Goal: Use online tool/utility: Utilize a website feature to perform a specific function

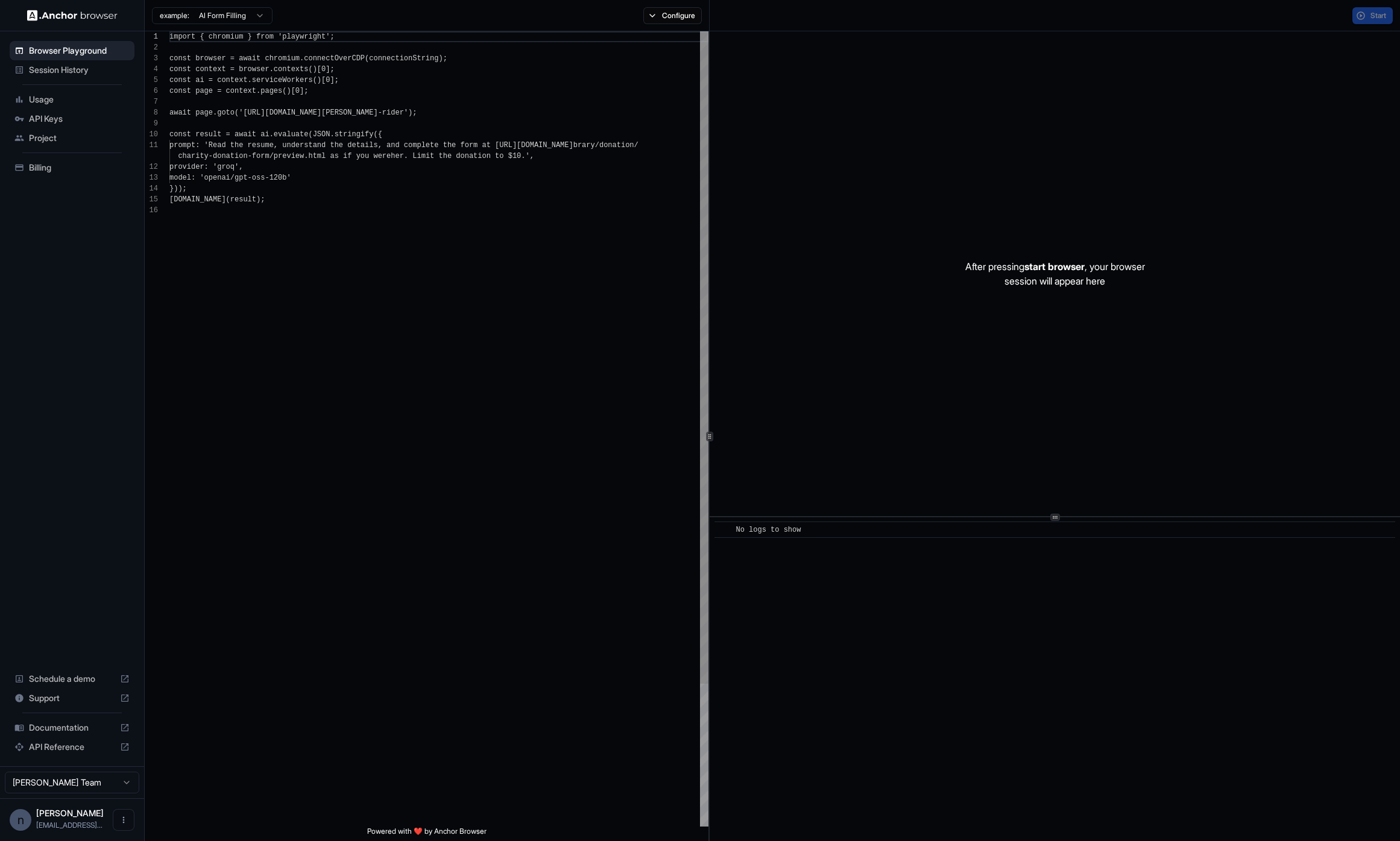
scroll to position [108, 0]
click at [366, 251] on div "import { chromium } from 'playwright' ; const browser = await chromium . connec…" at bounding box center [439, 516] width 539 height 968
click at [522, 154] on div "import { chromium } from 'playwright' ; const browser = await chromium . connec…" at bounding box center [439, 516] width 539 height 968
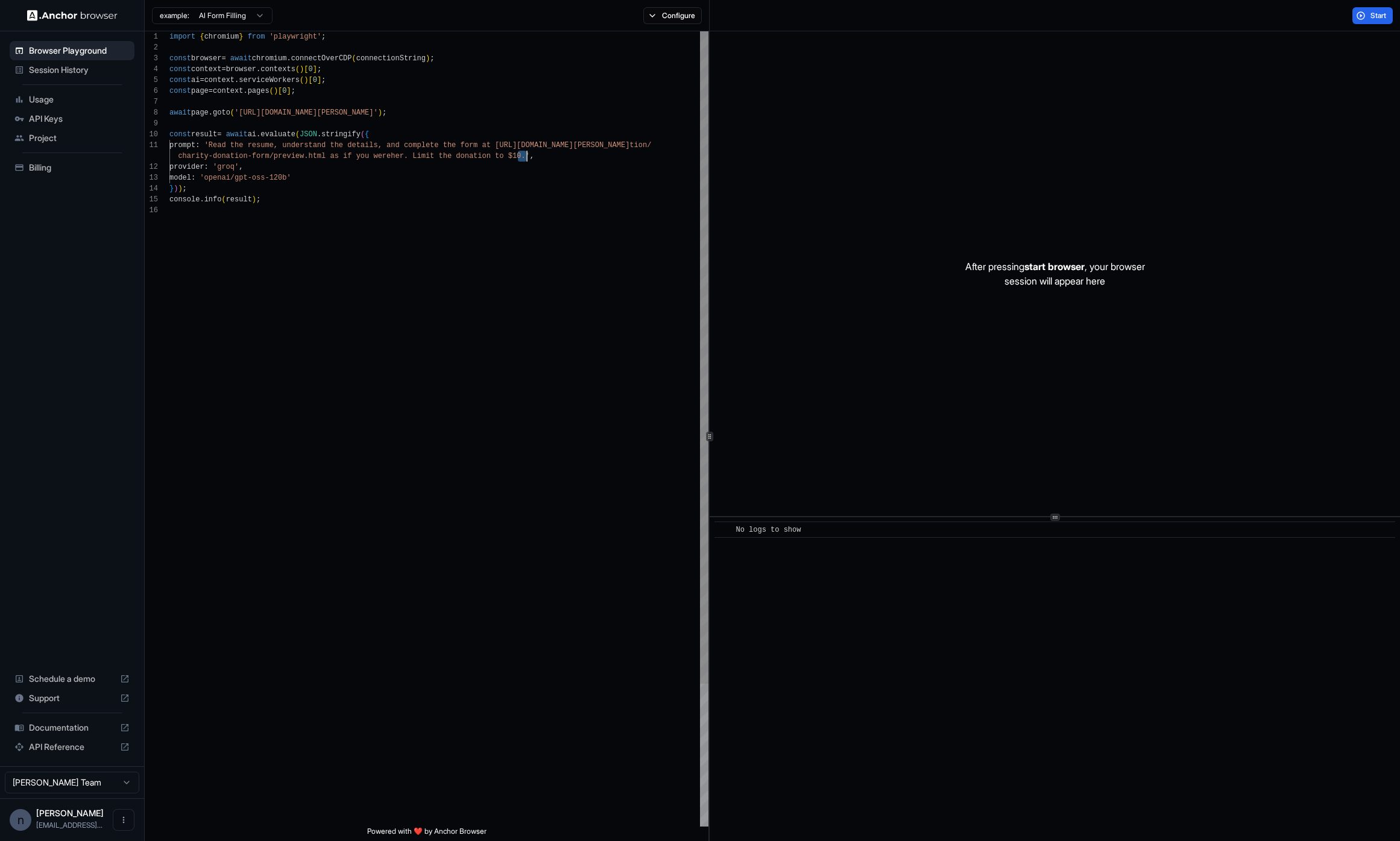
scroll to position [0, 0]
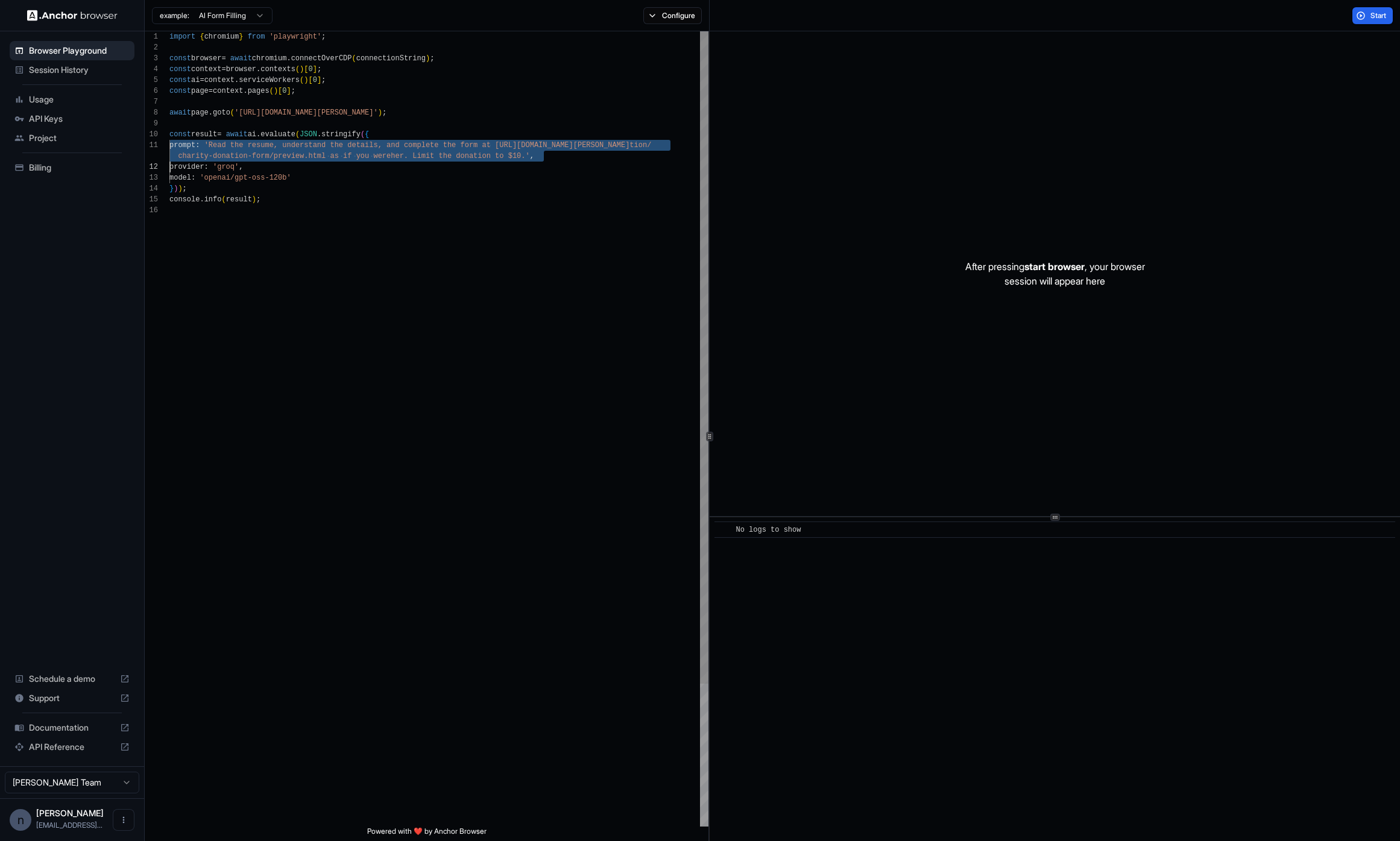
click at [522, 154] on div "import { chromium } from 'playwright' ; const browser = await chromium . connec…" at bounding box center [439, 516] width 539 height 968
click at [516, 158] on div "import { chromium } from 'playwright' ; const browser = await chromium . connec…" at bounding box center [439, 516] width 539 height 968
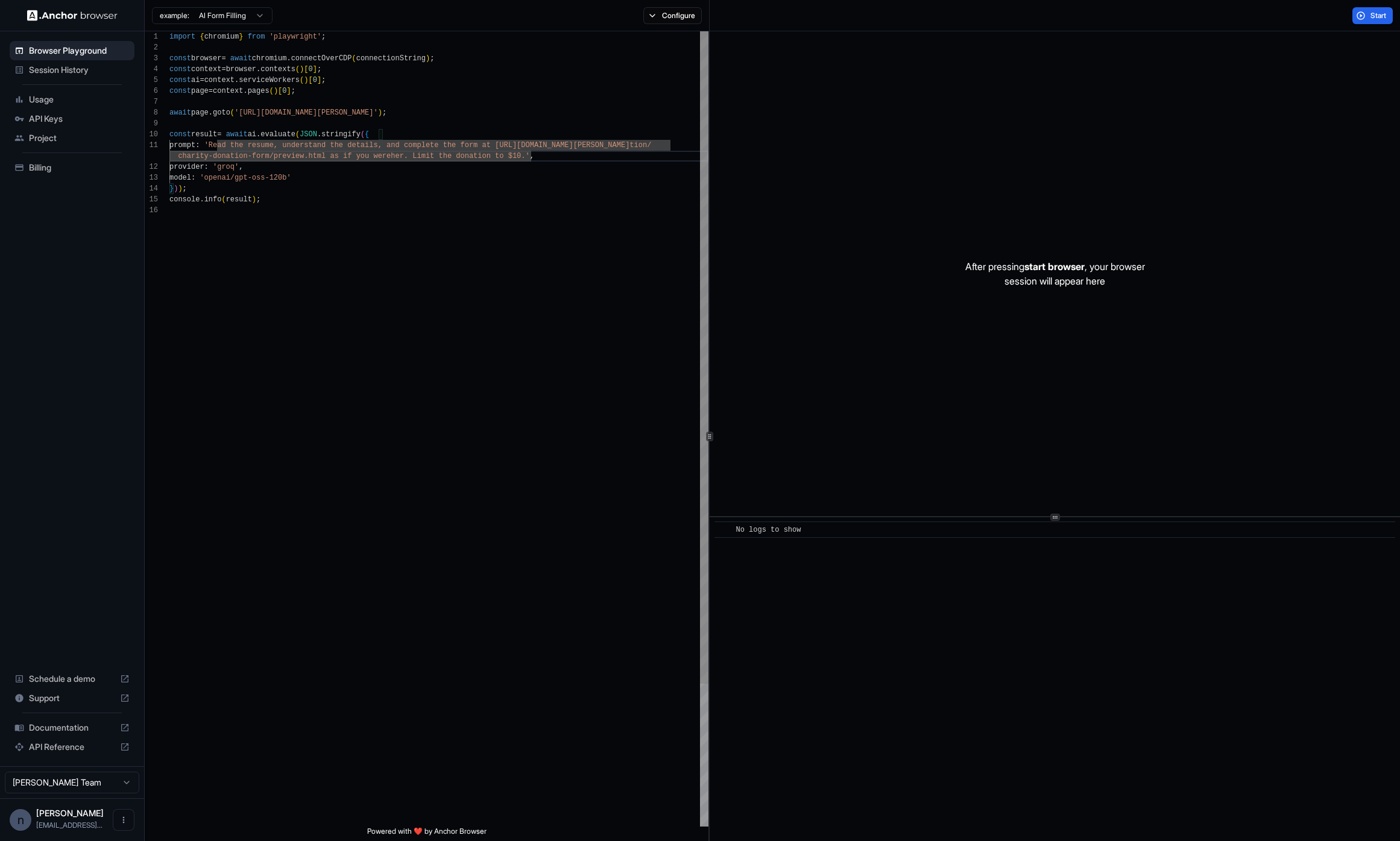
click at [498, 241] on div "import { chromium } from 'playwright' ; const browser = await chromium . connec…" at bounding box center [439, 516] width 539 height 968
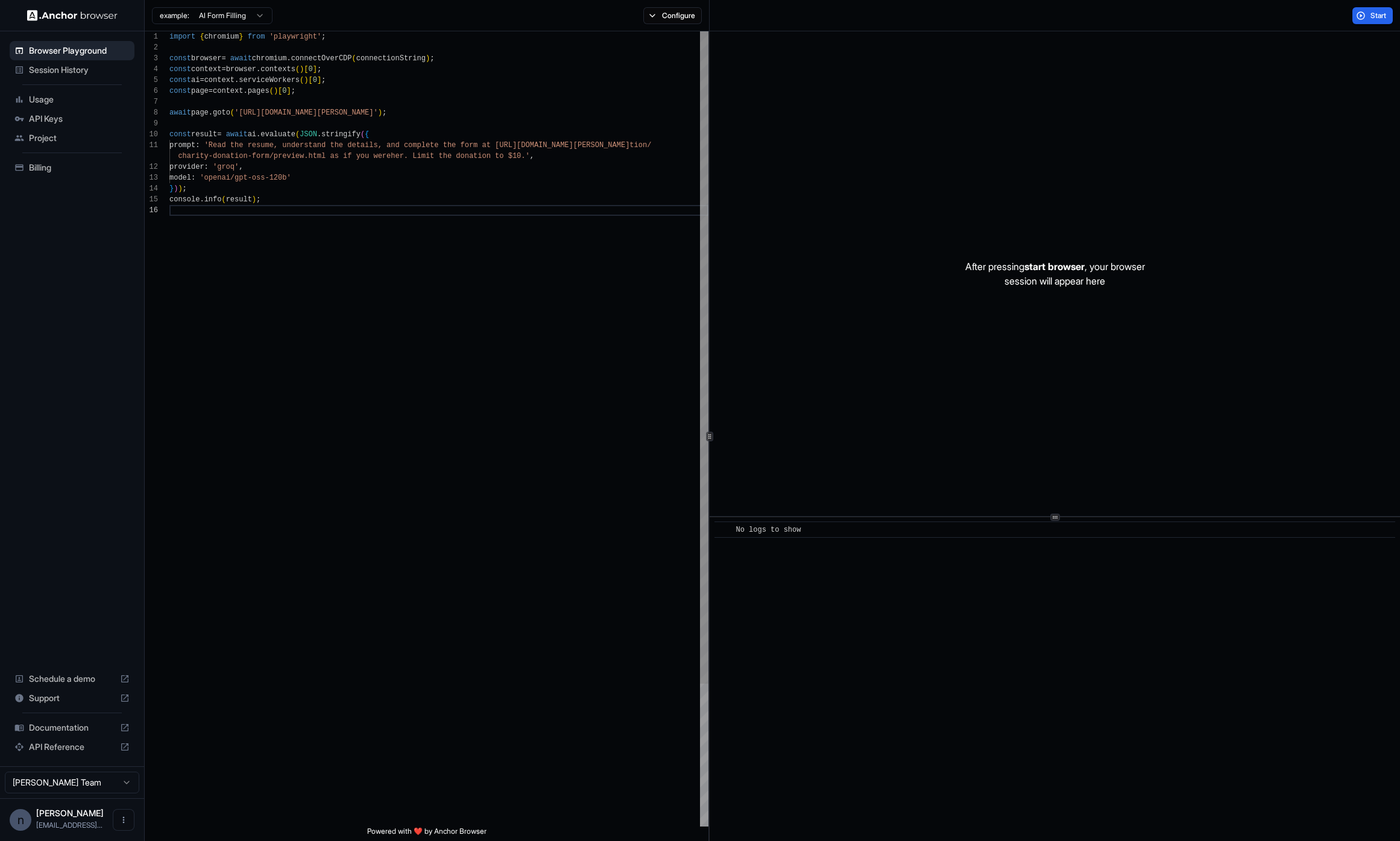
click at [460, 279] on div "import { chromium } from 'playwright' ; const browser = await chromium . connec…" at bounding box center [439, 516] width 539 height 968
click at [1379, 19] on span "Start" at bounding box center [1379, 15] width 17 height 9
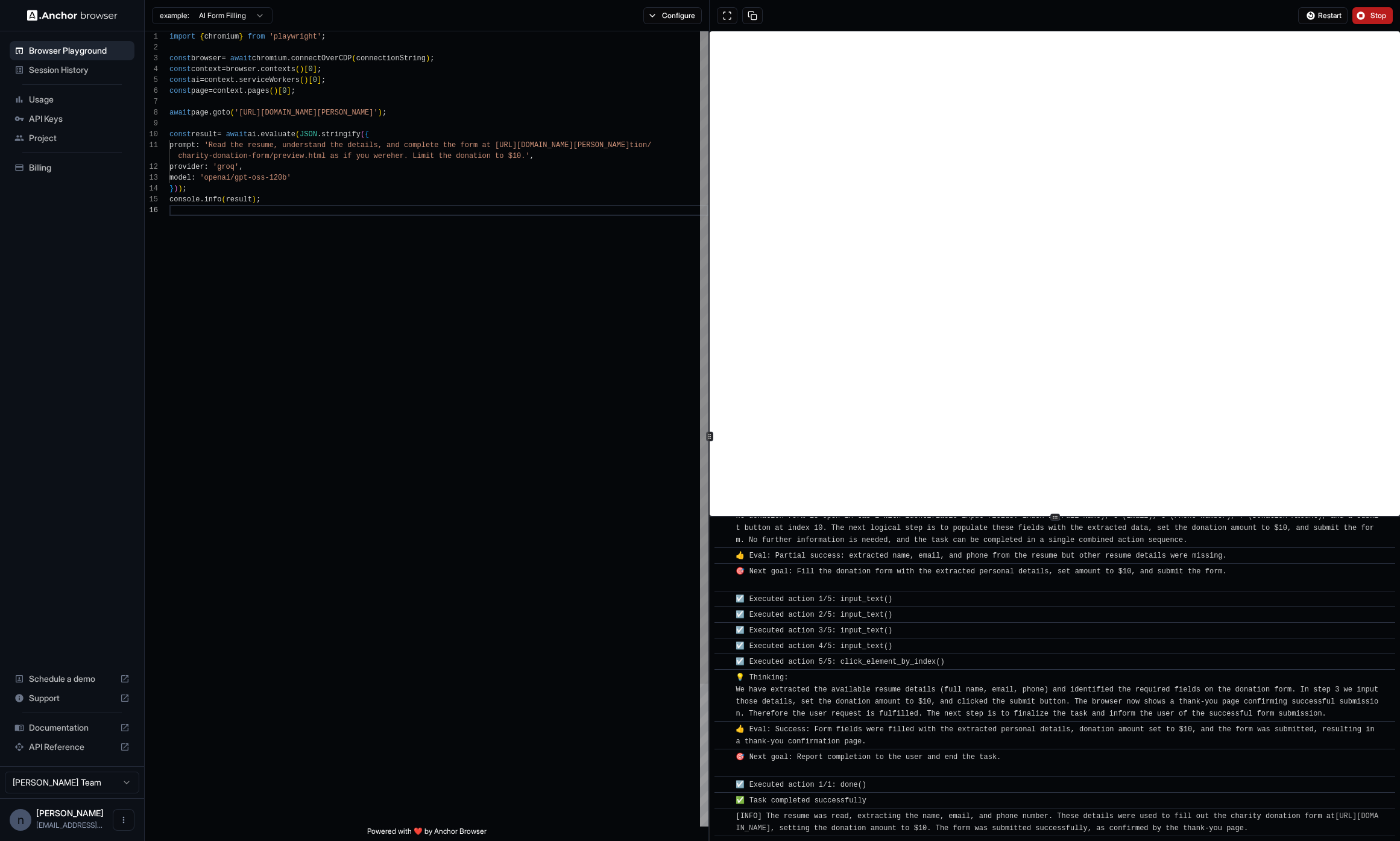
scroll to position [367, 0]
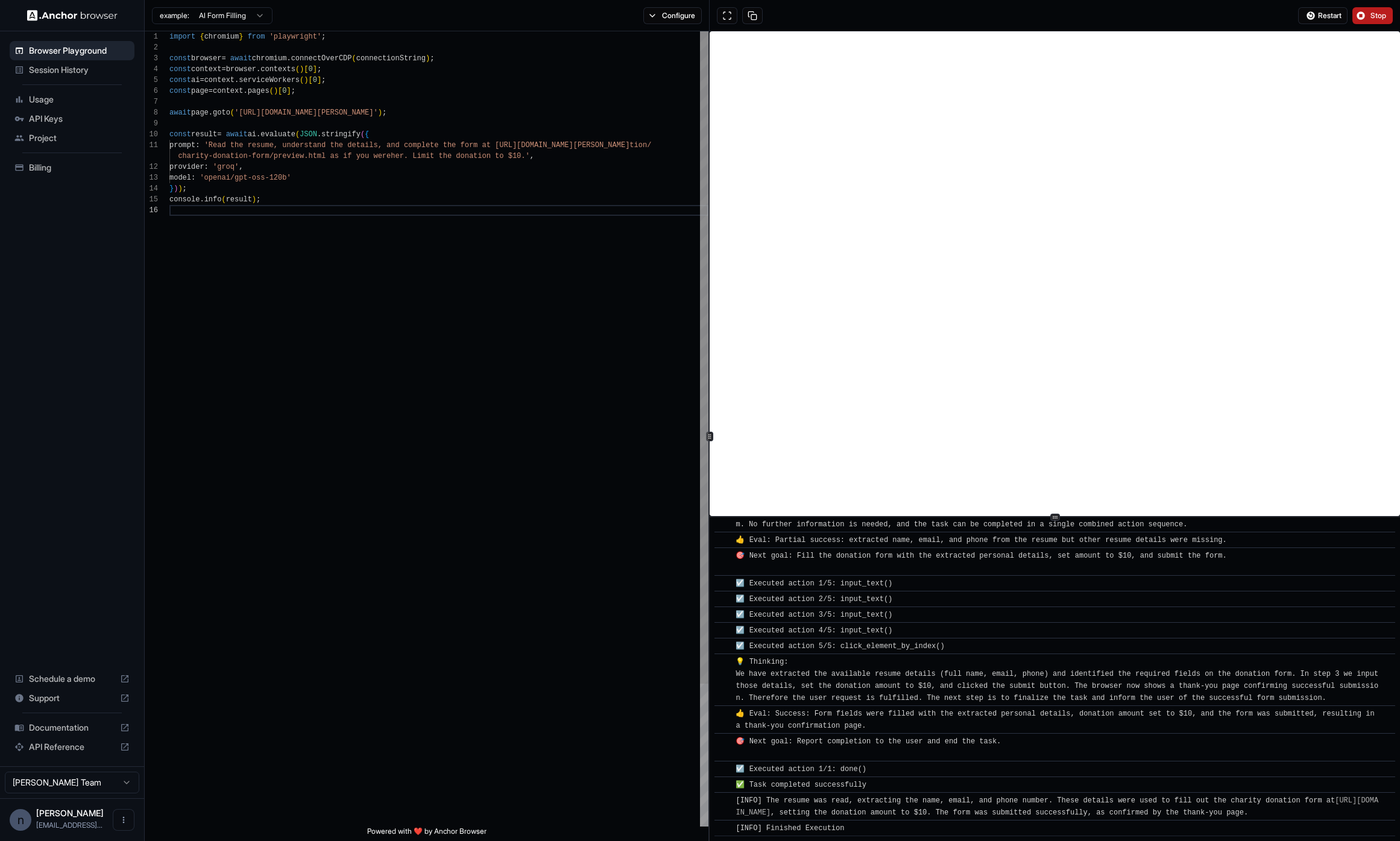
click at [541, 67] on div "console . info ( result ) ; model : 'openai/gpt-oss-120b' } ) ) ; const result …" at bounding box center [439, 516] width 539 height 968
click at [458, 136] on div "console . info ( result ) ; model : 'openai/gpt-oss-120b' } ) ) ; const result …" at bounding box center [439, 516] width 539 height 968
click at [414, 134] on div "console . info ( result ) ; model : 'openai/gpt-oss-120b' } ) ) ; const result …" at bounding box center [439, 516] width 539 height 968
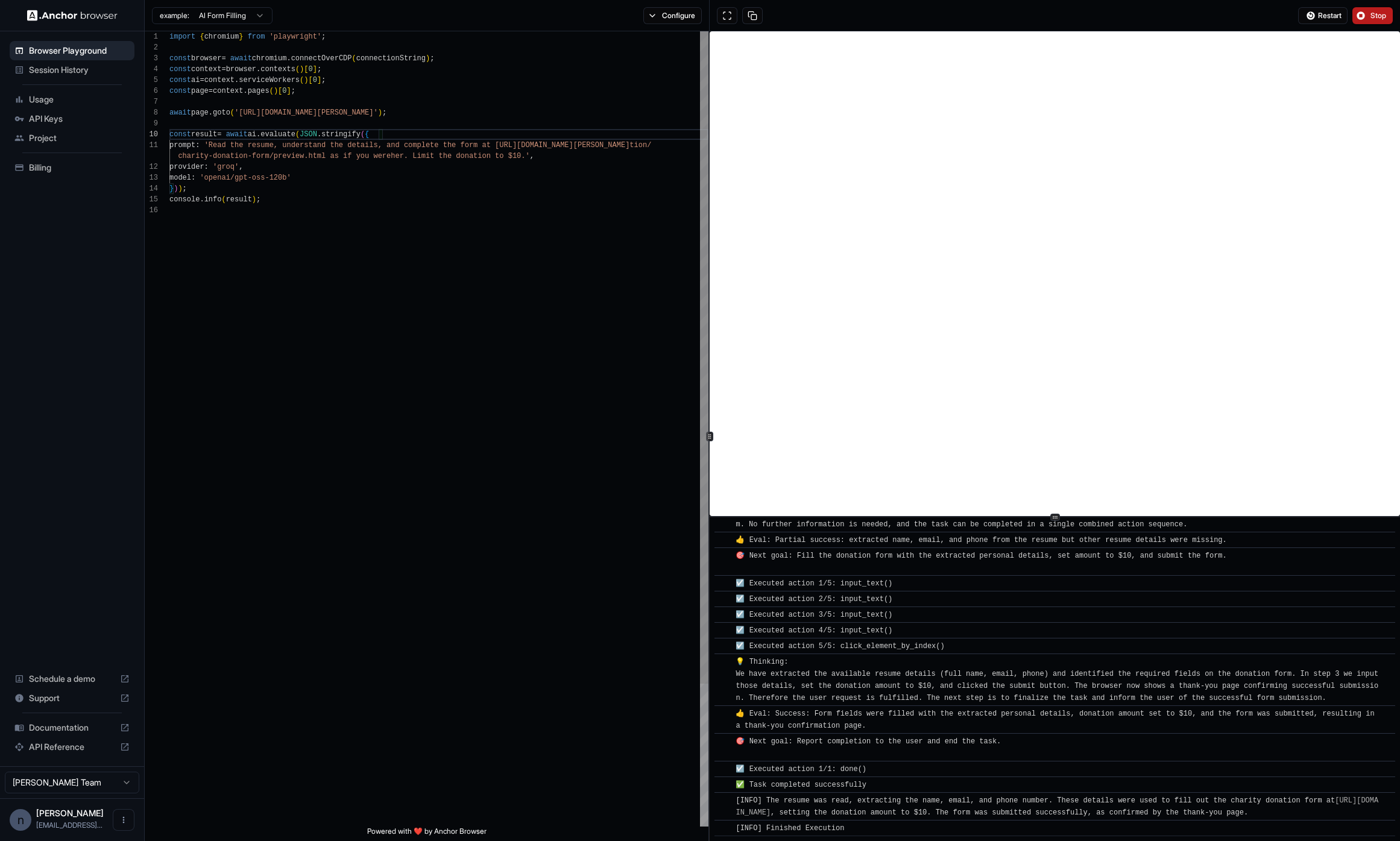
click at [414, 114] on div "console . info ( result ) ; model : 'openai/gpt-oss-120b' } ) ) ; const result …" at bounding box center [439, 516] width 539 height 968
drag, startPoint x: 414, startPoint y: 113, endPoint x: 279, endPoint y: 113, distance: 135.0
click at [279, 113] on div "console . info ( result ) ; model : 'openai/gpt-oss-120b' } ) ) ; const result …" at bounding box center [439, 516] width 539 height 968
click at [263, 136] on div "console . info ( result ) ; model : 'openai/gpt-oss-120b' } ) ) ; const result …" at bounding box center [439, 516] width 539 height 968
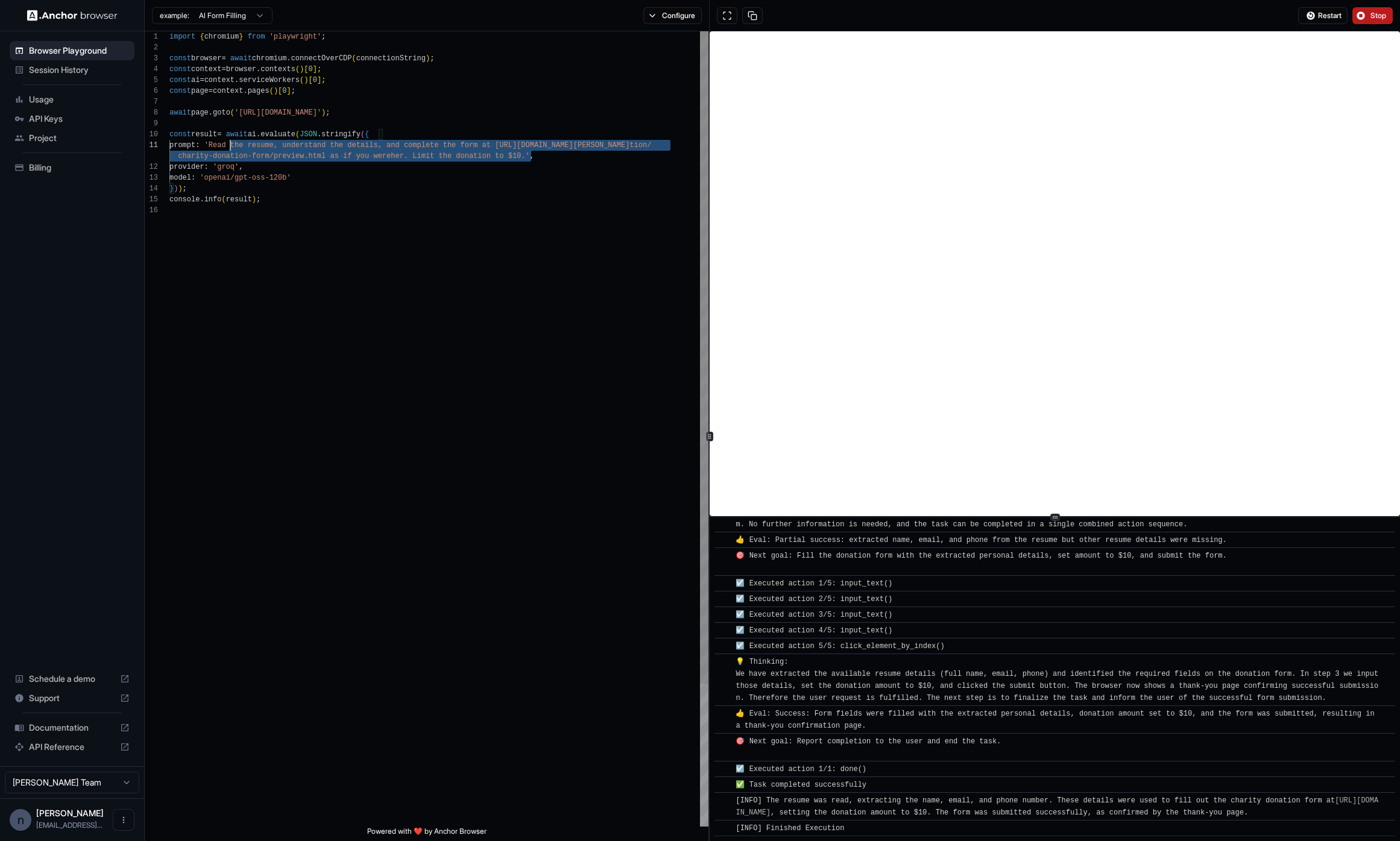
scroll to position [0, 0]
drag, startPoint x: 529, startPoint y: 155, endPoint x: 219, endPoint y: 144, distance: 310.2
click at [219, 144] on div "console . info ( result ) ; model : 'openai/gpt-oss-120b' } ) ) ; const result …" at bounding box center [439, 516] width 539 height 968
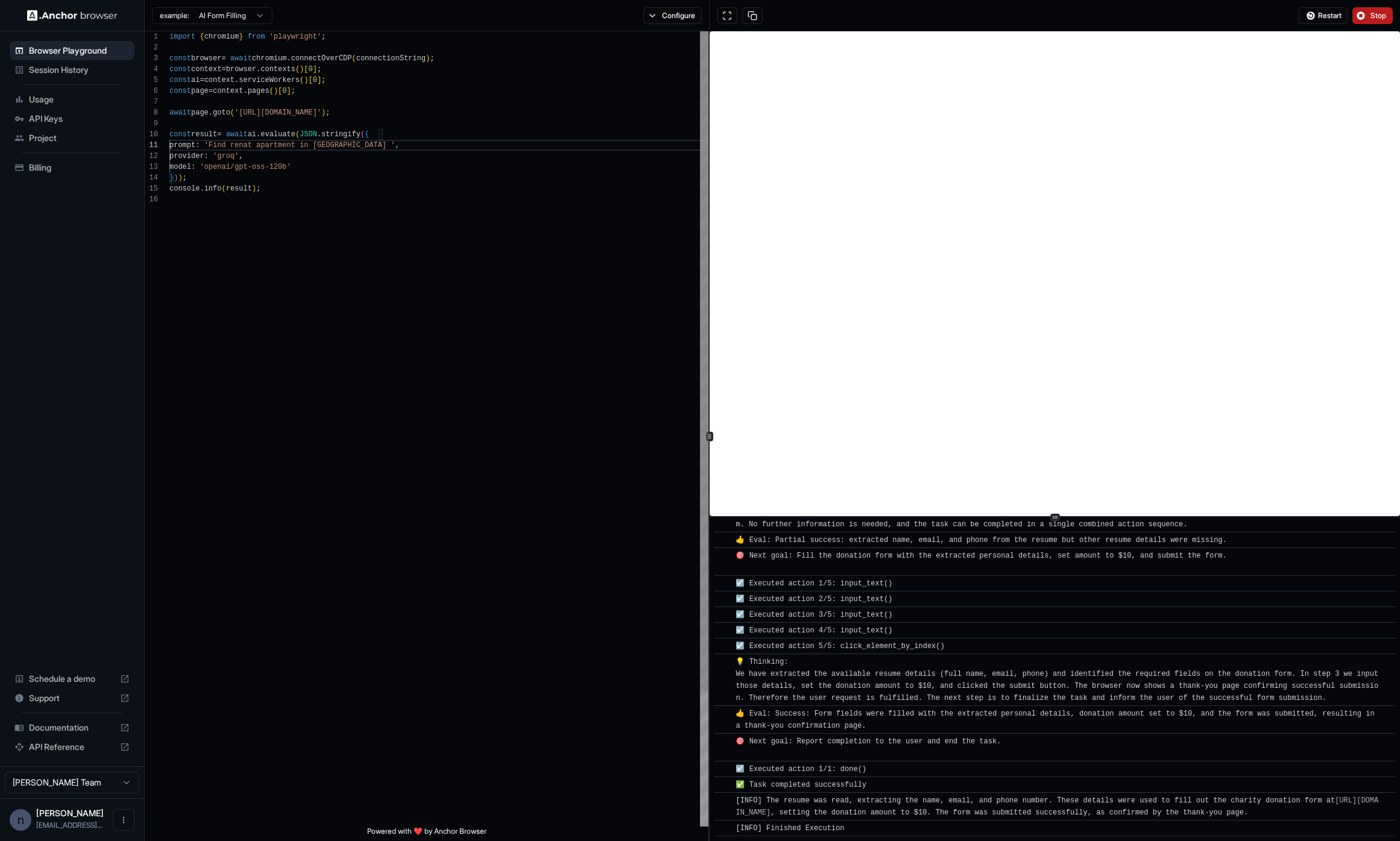
click at [262, 146] on div "console . info ( result ) ; model : 'openai/gpt-oss-120b' } ) ) ; const result …" at bounding box center [439, 510] width 539 height 958
click at [365, 149] on div "console . info ( result ) ; model : 'openai/gpt-oss-120b' } ) ) ; const result …" at bounding box center [439, 510] width 539 height 958
click at [1360, 20] on button "Stop" at bounding box center [1373, 15] width 40 height 17
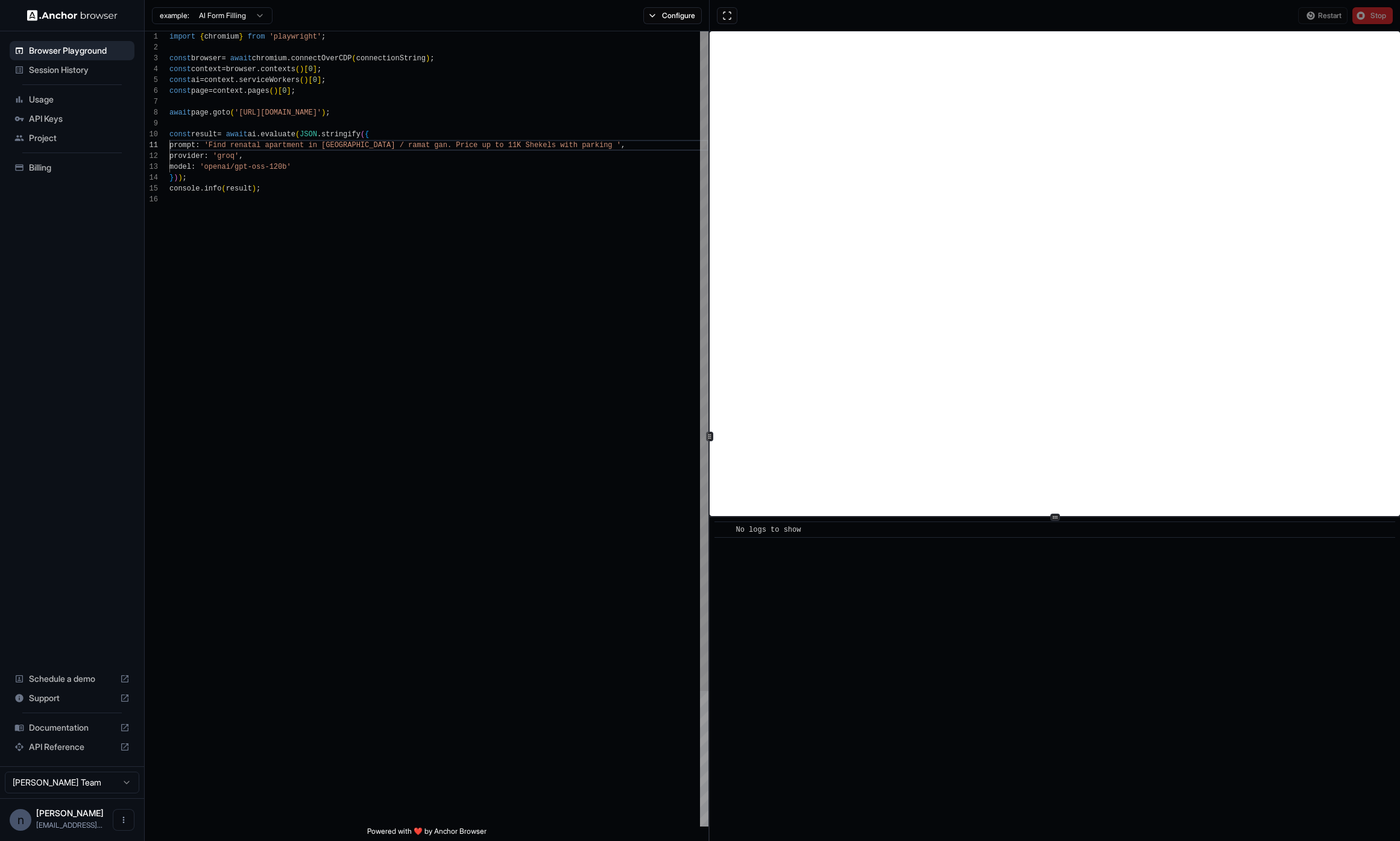
click at [526, 207] on div "console . info ( result ) ; model : 'openai/gpt-oss-120b' } ) ) ; const result …" at bounding box center [439, 510] width 539 height 958
type textarea "**********"
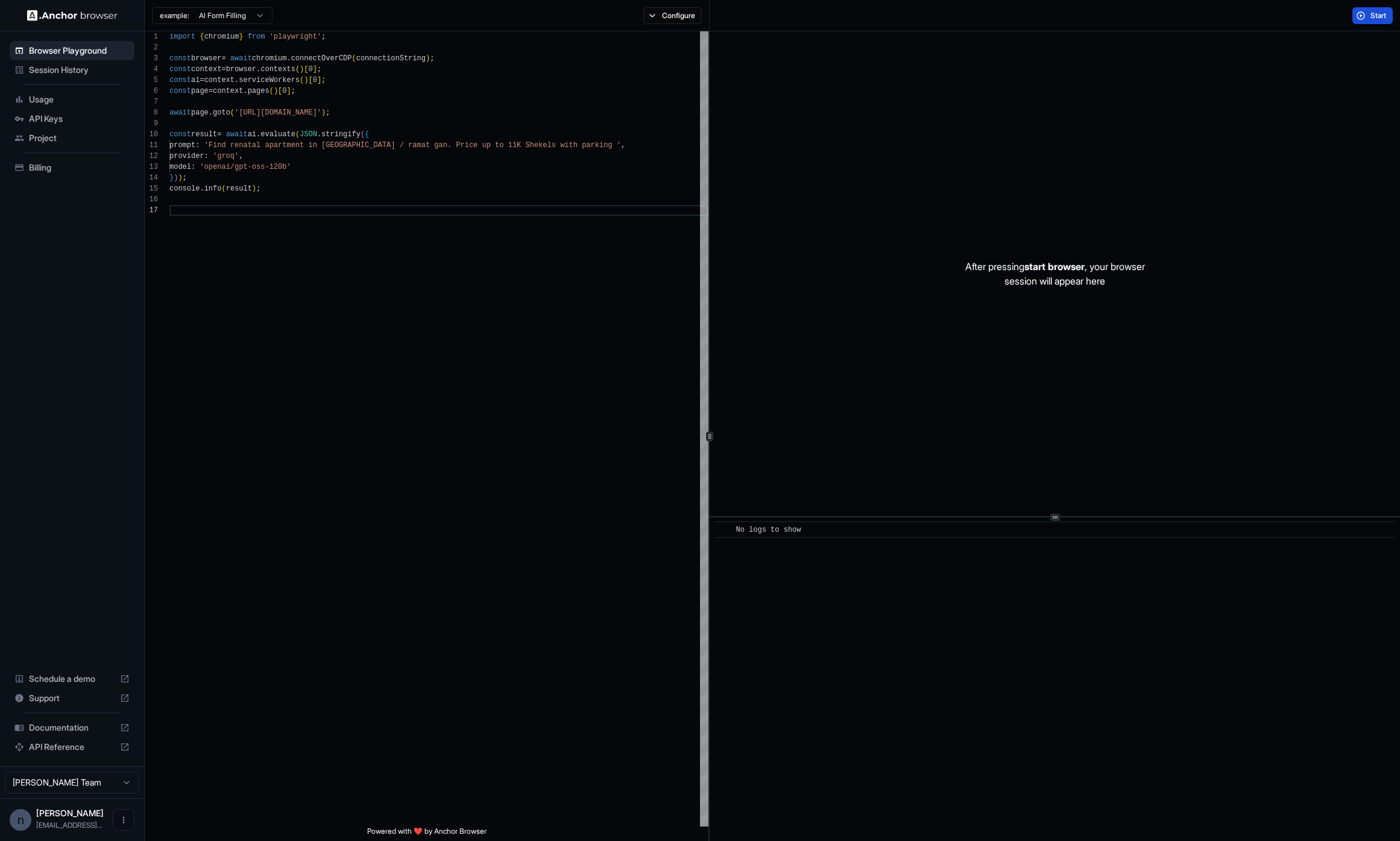
click at [1377, 14] on span "Start" at bounding box center [1379, 15] width 17 height 9
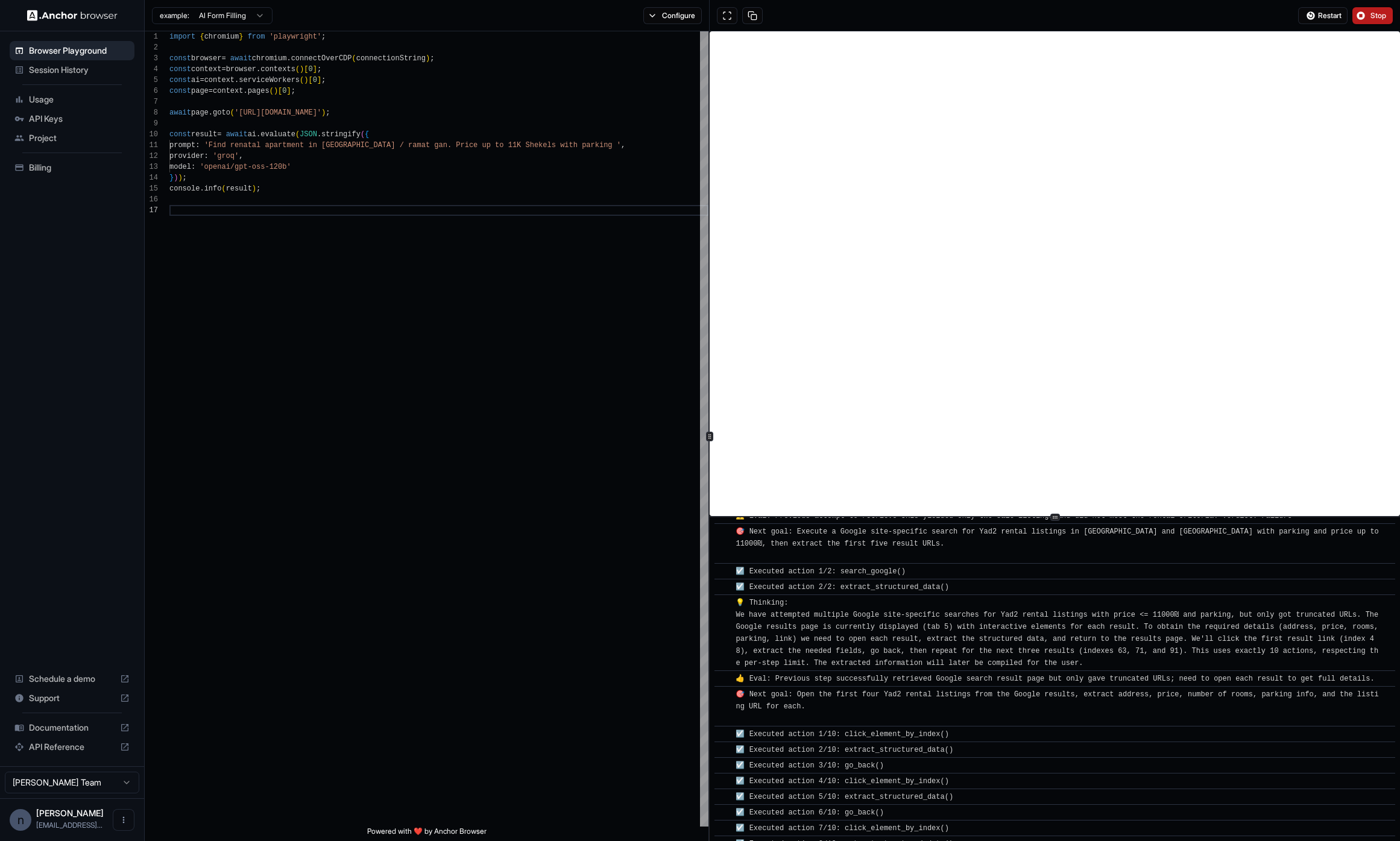
scroll to position [700, 0]
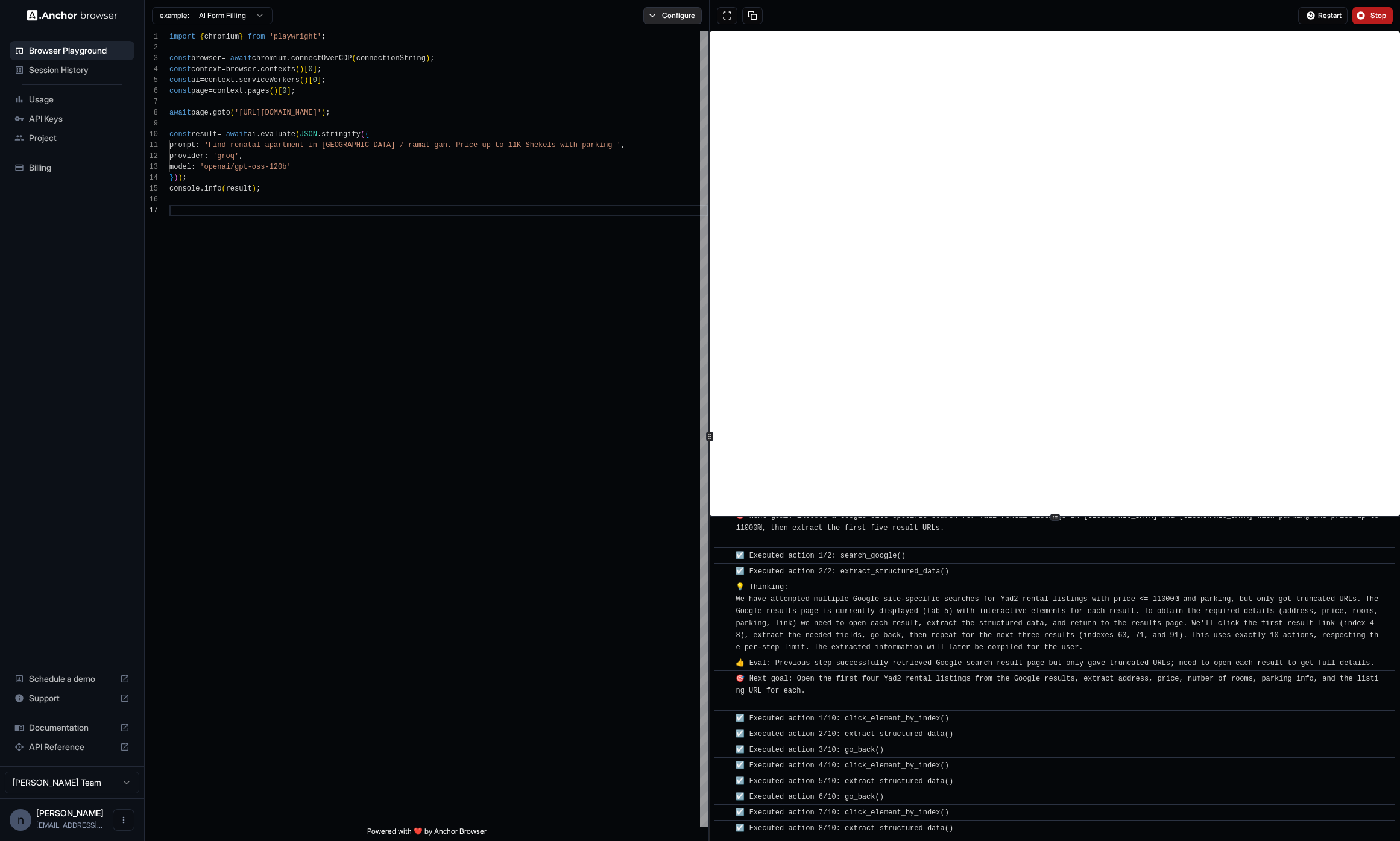
click at [655, 21] on button "Configure" at bounding box center [672, 15] width 59 height 17
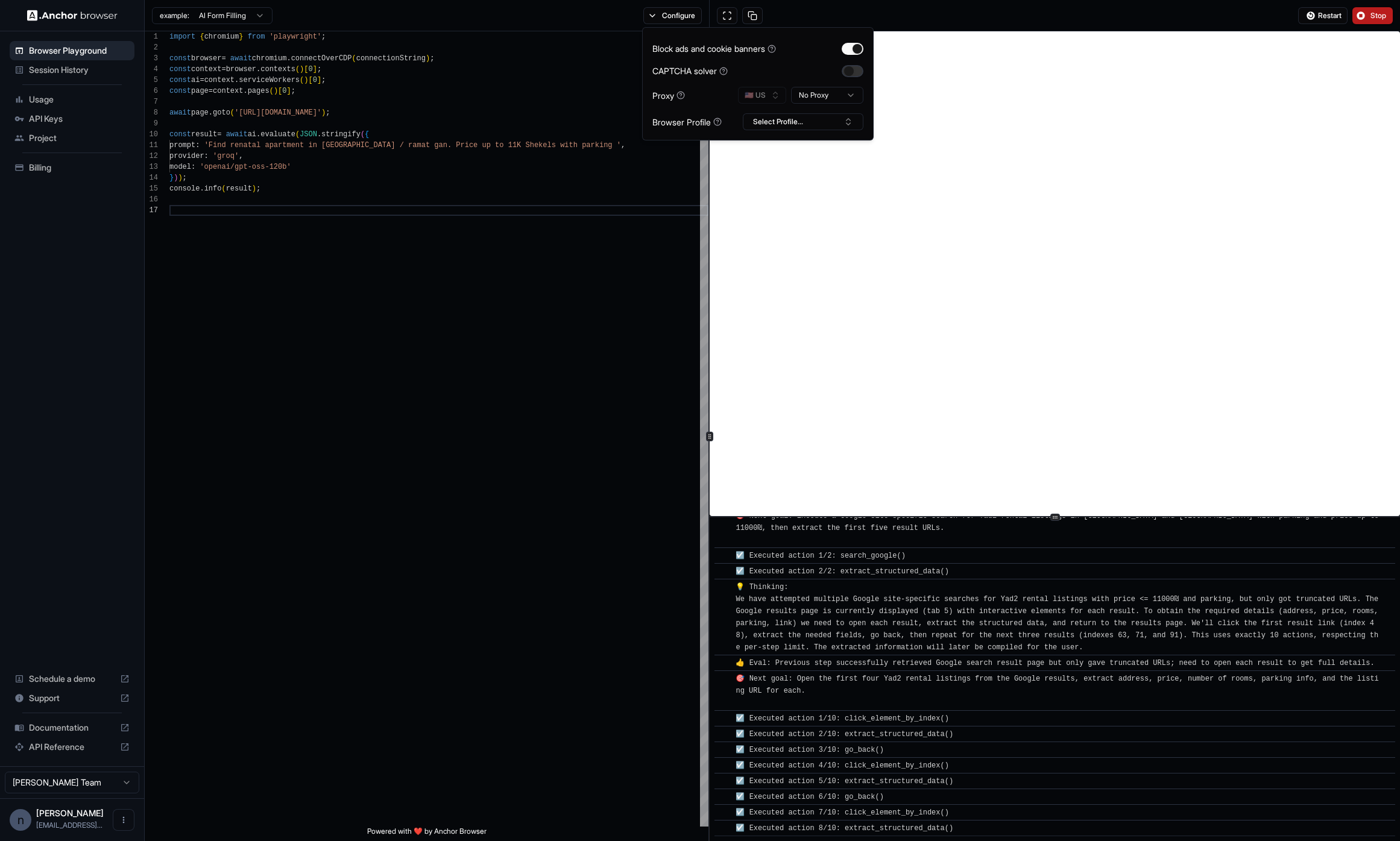
click at [858, 74] on button "button" at bounding box center [853, 71] width 21 height 12
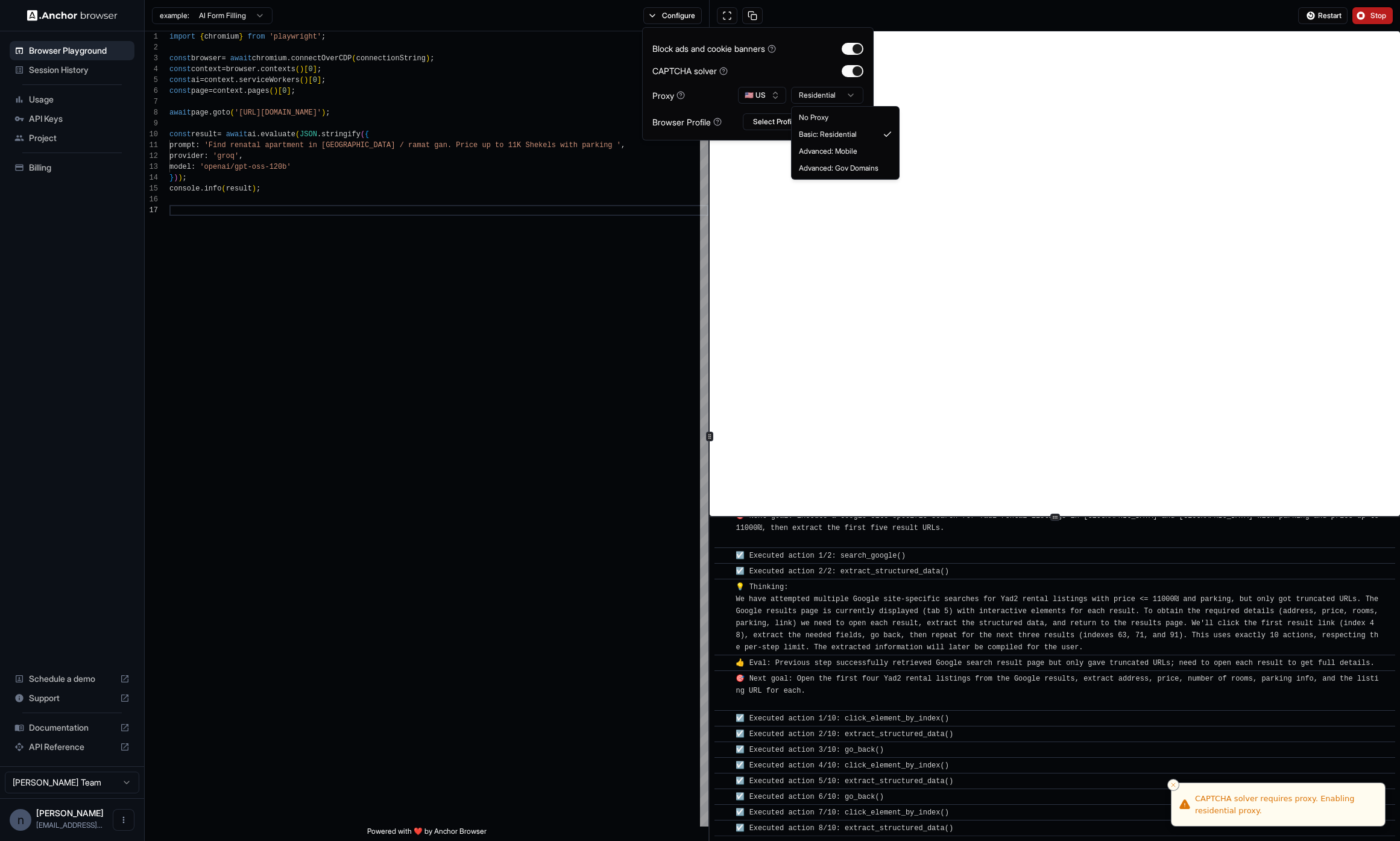
click at [828, 95] on html "Browser Playground Session History Usage API Keys Project Billing Schedule a de…" at bounding box center [700, 420] width 1400 height 841
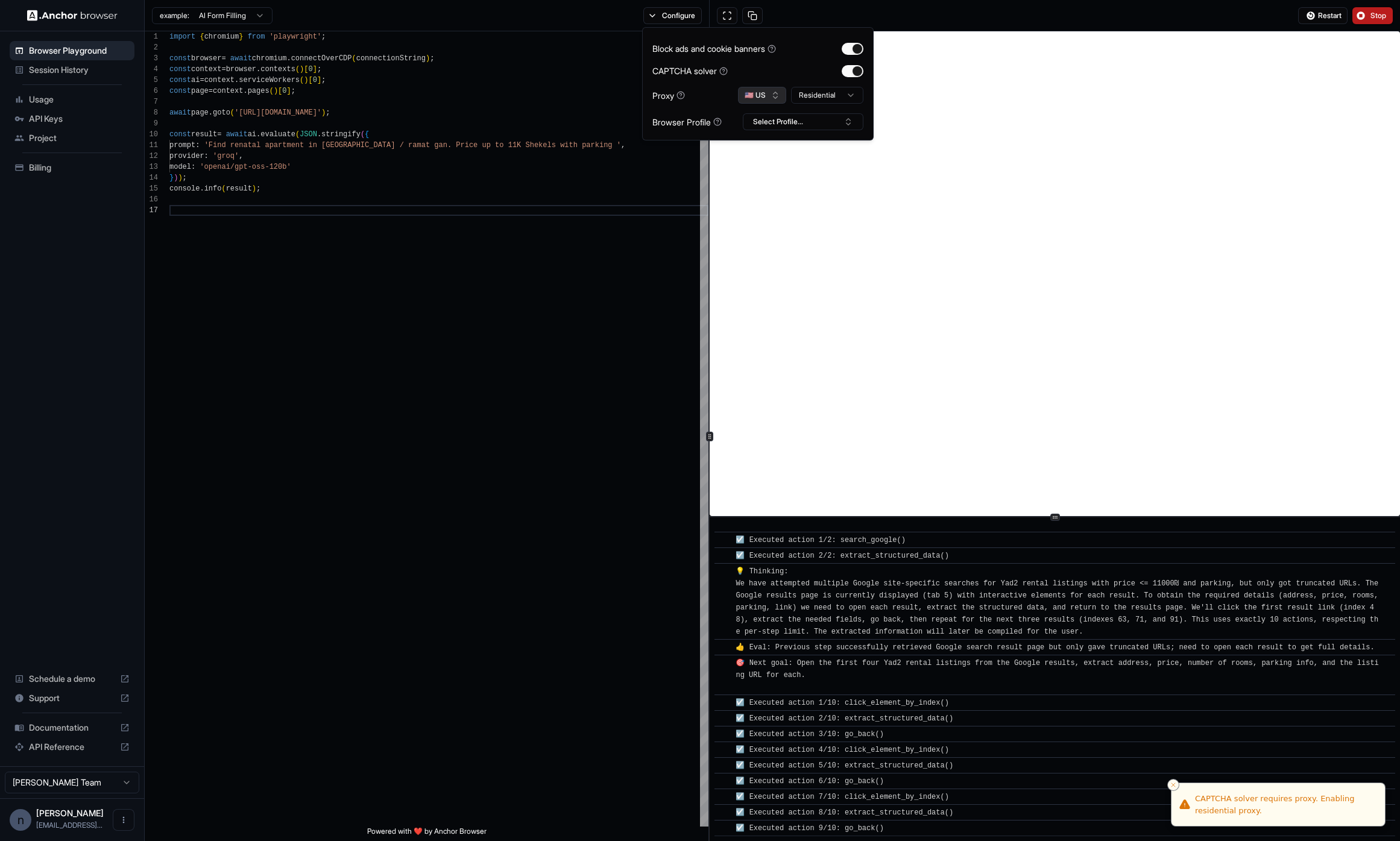
click at [758, 95] on button "🇺🇸 US" at bounding box center [762, 95] width 48 height 17
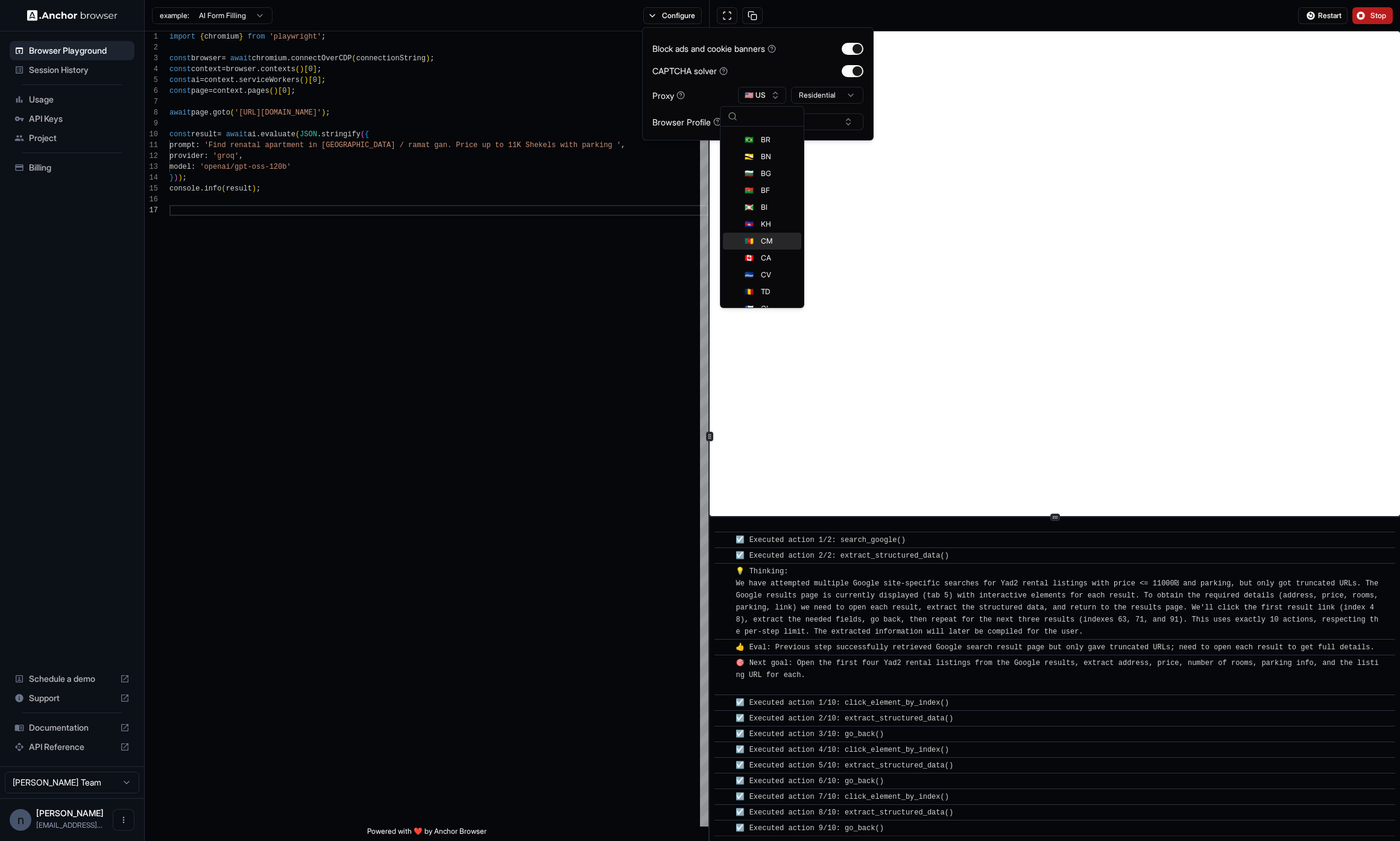
scroll to position [731, 0]
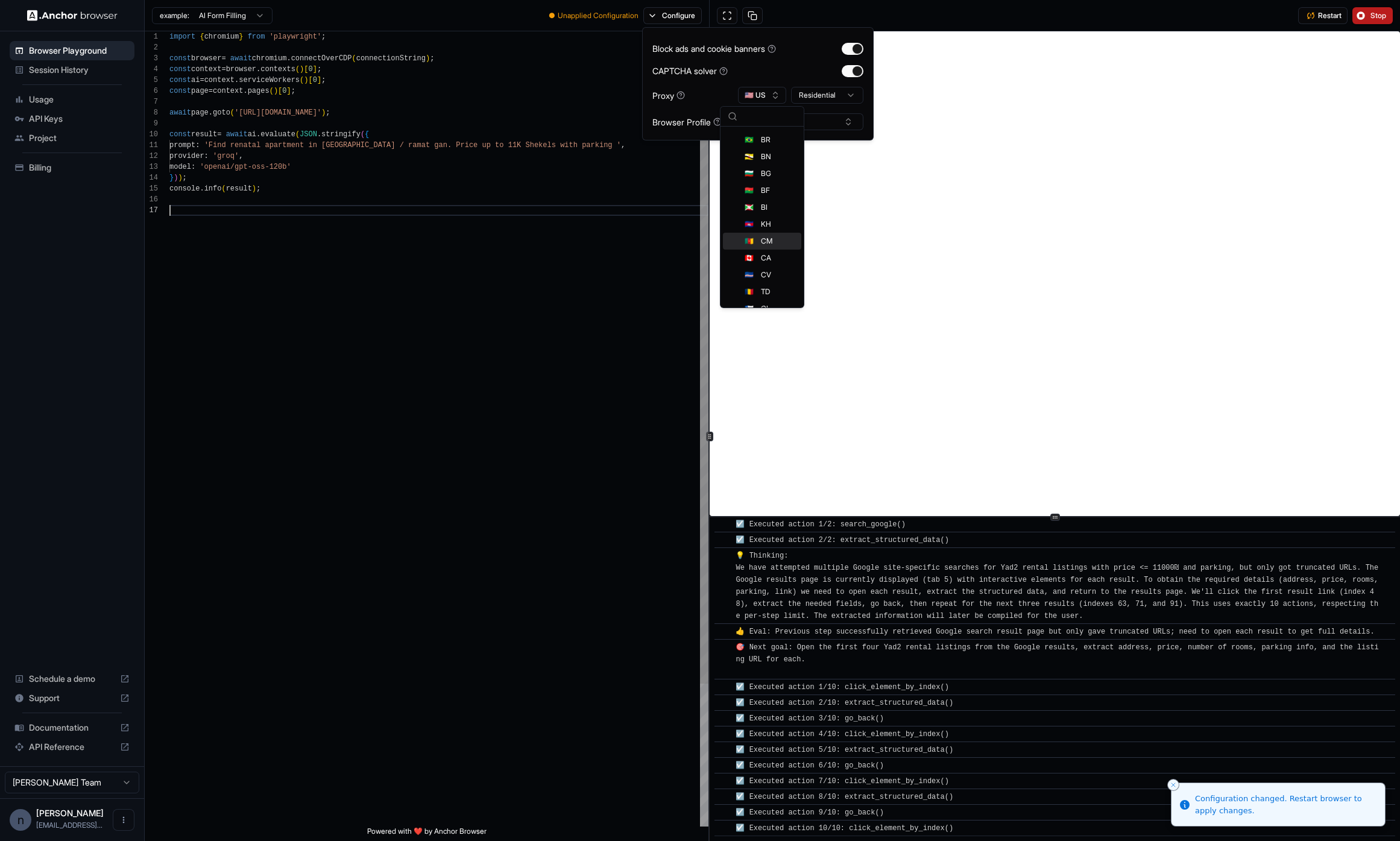
click at [601, 420] on div "console . info ( result ) ; model : 'openai/gpt-oss-120b' } ) ) ; const result …" at bounding box center [439, 516] width 539 height 968
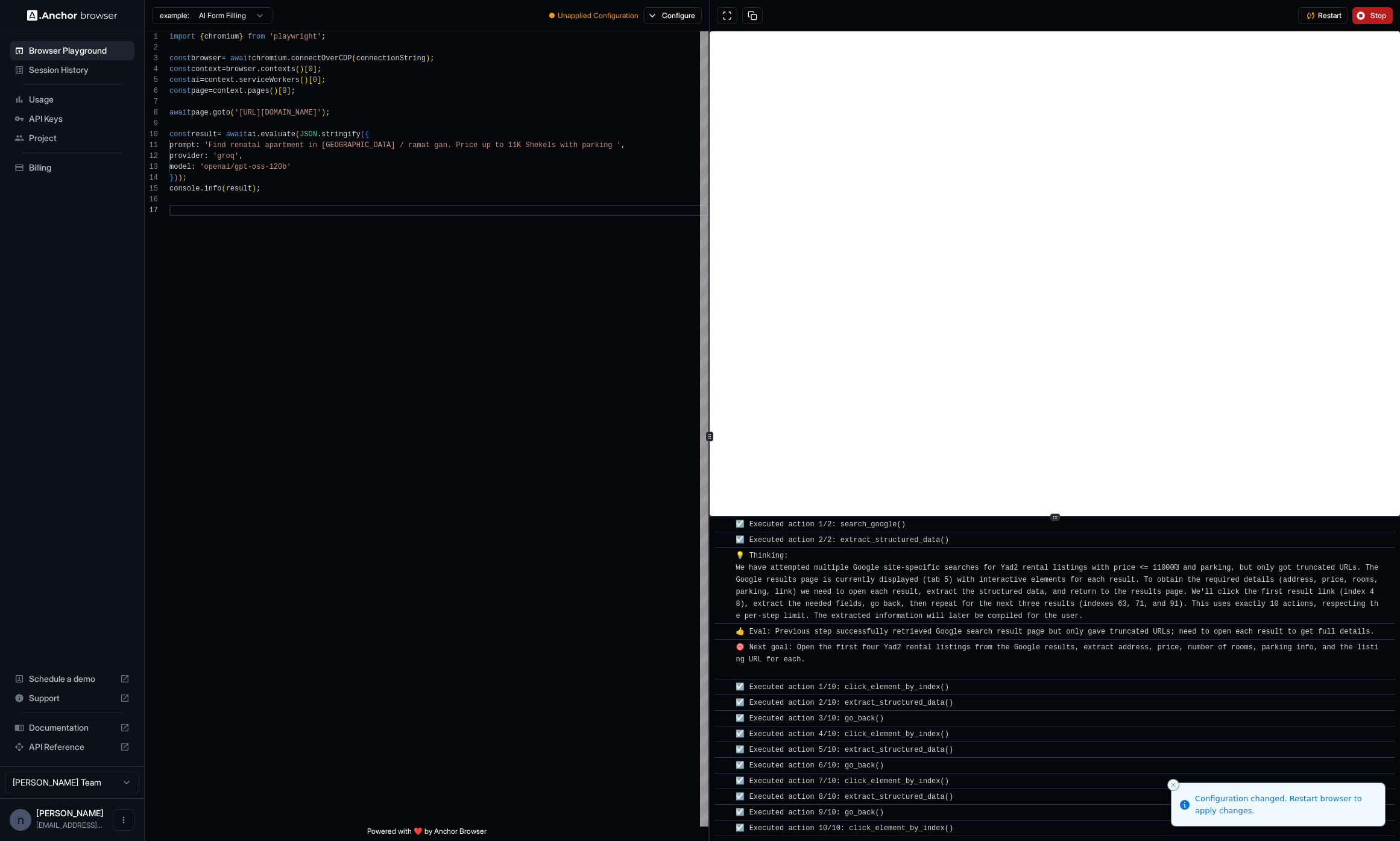
click at [1363, 14] on button "Stop" at bounding box center [1373, 15] width 40 height 17
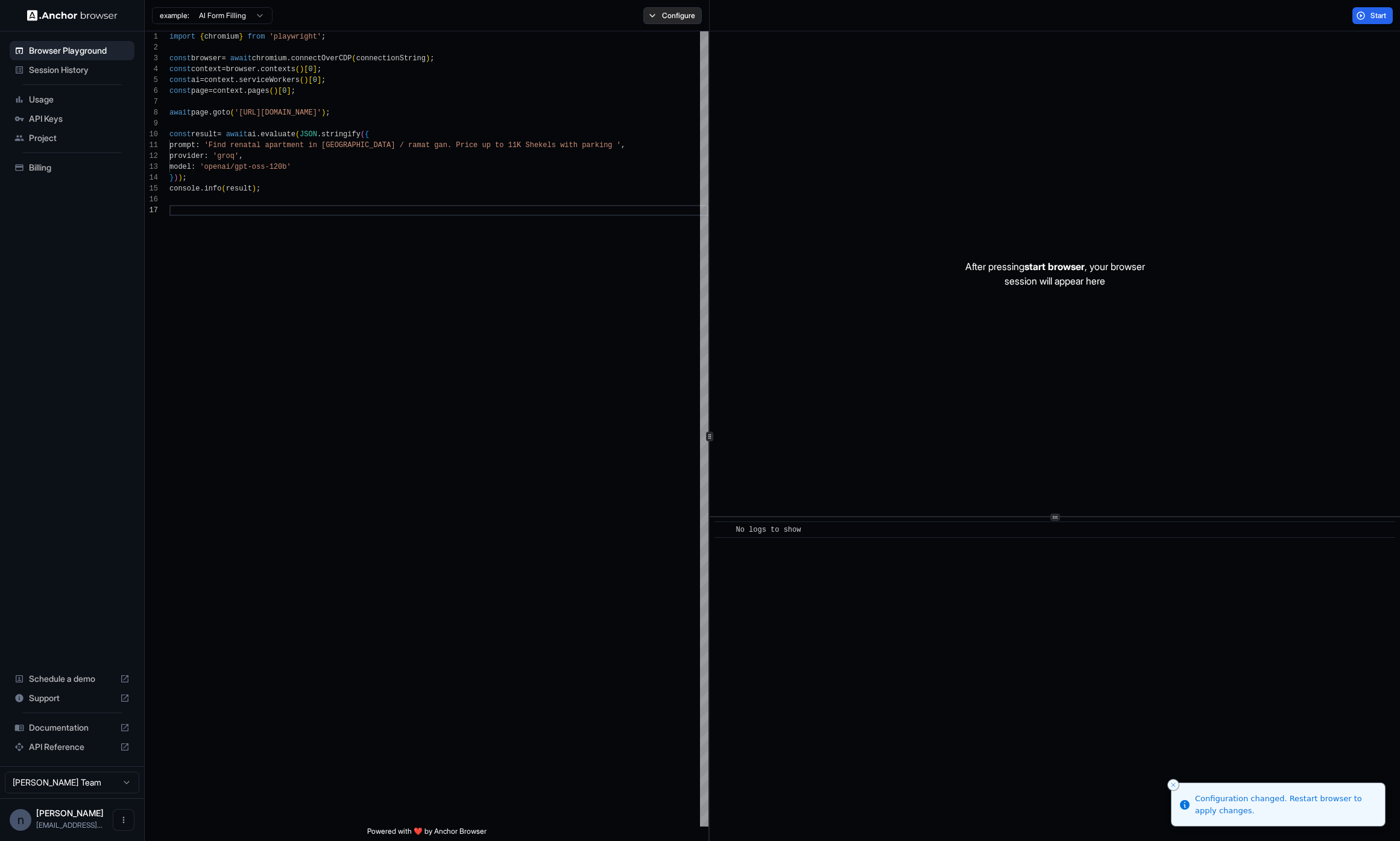
click at [658, 15] on button "Configure" at bounding box center [672, 15] width 59 height 17
click at [804, 95] on html "Browser Playground Session History Usage API Keys Project Billing Schedule a de…" at bounding box center [700, 420] width 1400 height 841
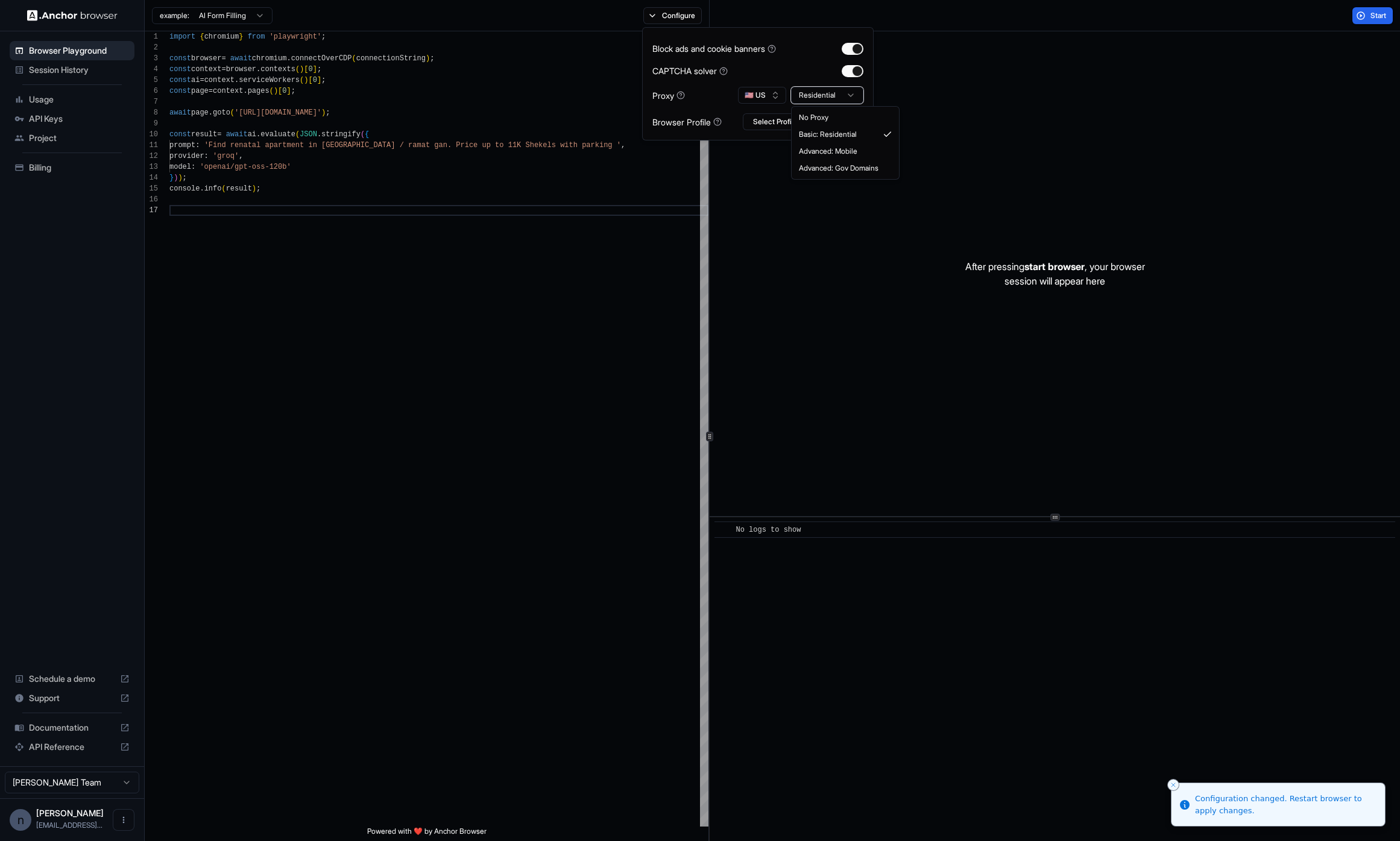
click at [771, 100] on html "Browser Playground Session History Usage API Keys Project Billing Schedule a de…" at bounding box center [700, 420] width 1400 height 841
click at [759, 96] on button "🇺🇸 US" at bounding box center [762, 95] width 48 height 17
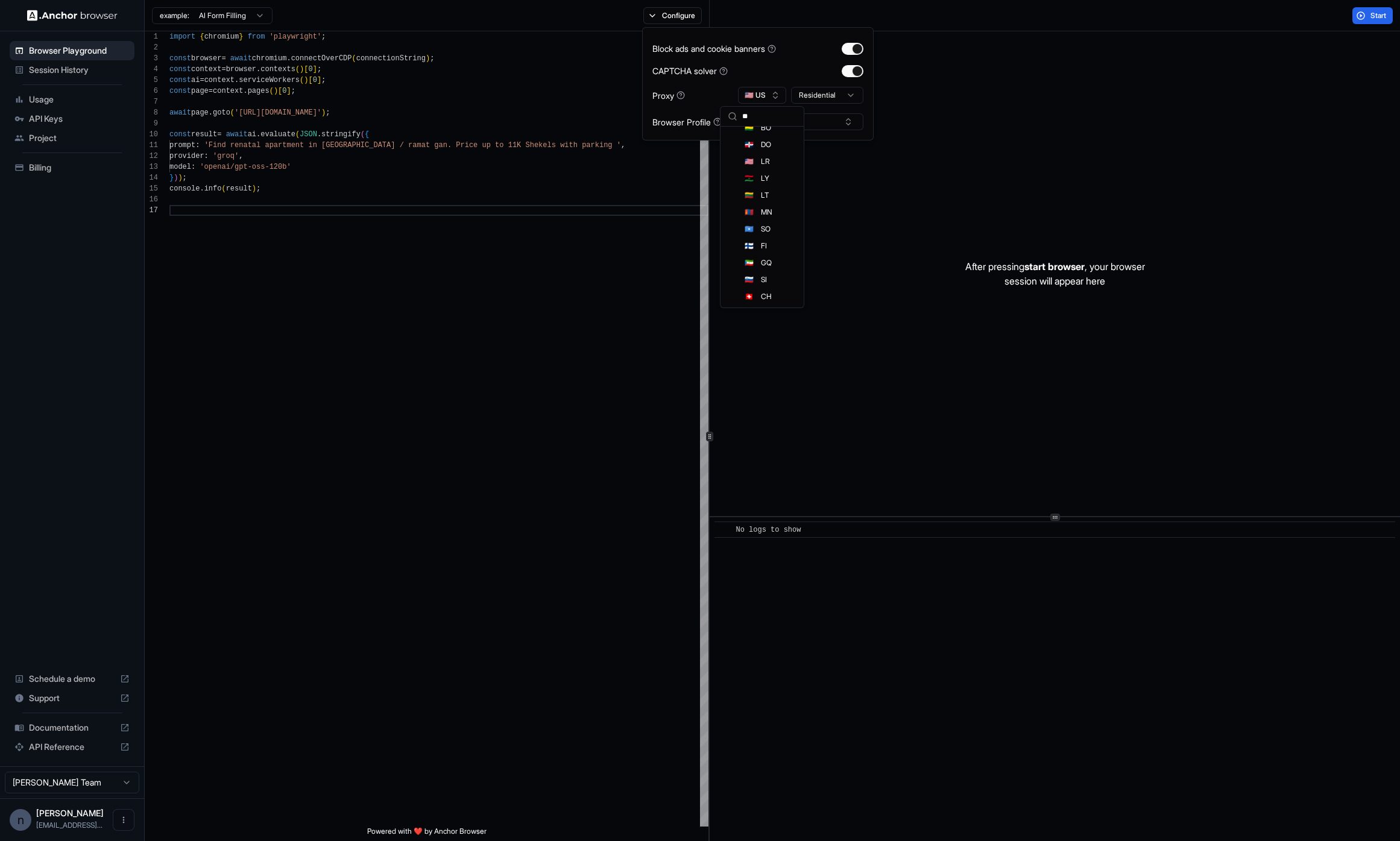
scroll to position [87, 0]
type input "*"
type input "****"
click at [769, 141] on div "🇮🇱 IL" at bounding box center [762, 137] width 78 height 17
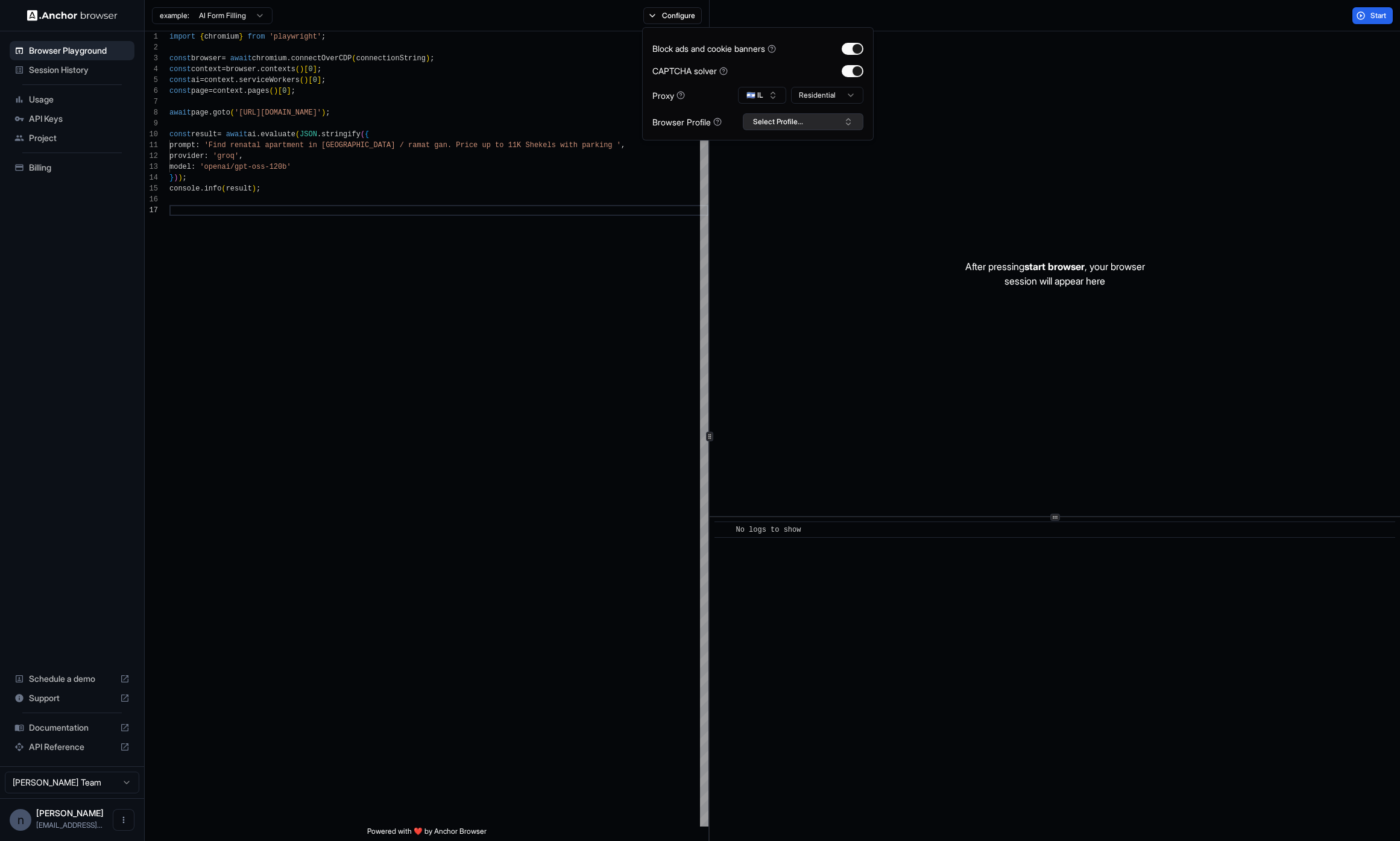
click at [790, 127] on button "Select Profile..." at bounding box center [803, 122] width 120 height 17
click at [659, 253] on div "console . info ( result ) ; model : 'openai/gpt-oss-120b' } ) ) ; const result …" at bounding box center [439, 516] width 539 height 968
click at [683, 16] on button "Configure" at bounding box center [672, 15] width 59 height 17
click at [619, 233] on div "console . info ( result ) ; model : 'openai/gpt-oss-120b' } ) ) ; const result …" at bounding box center [439, 516] width 539 height 968
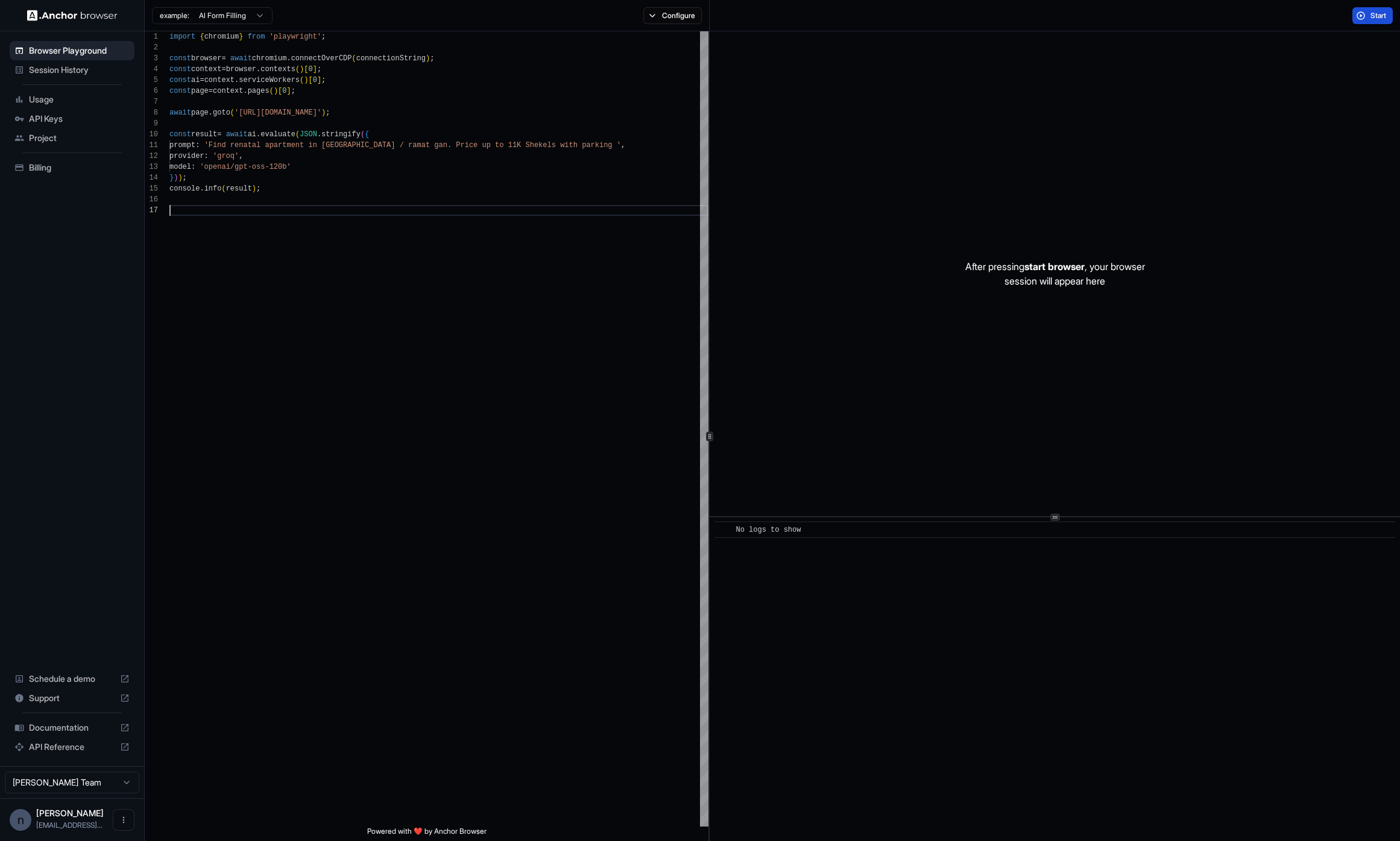
click at [1380, 18] on span "Start" at bounding box center [1379, 15] width 17 height 9
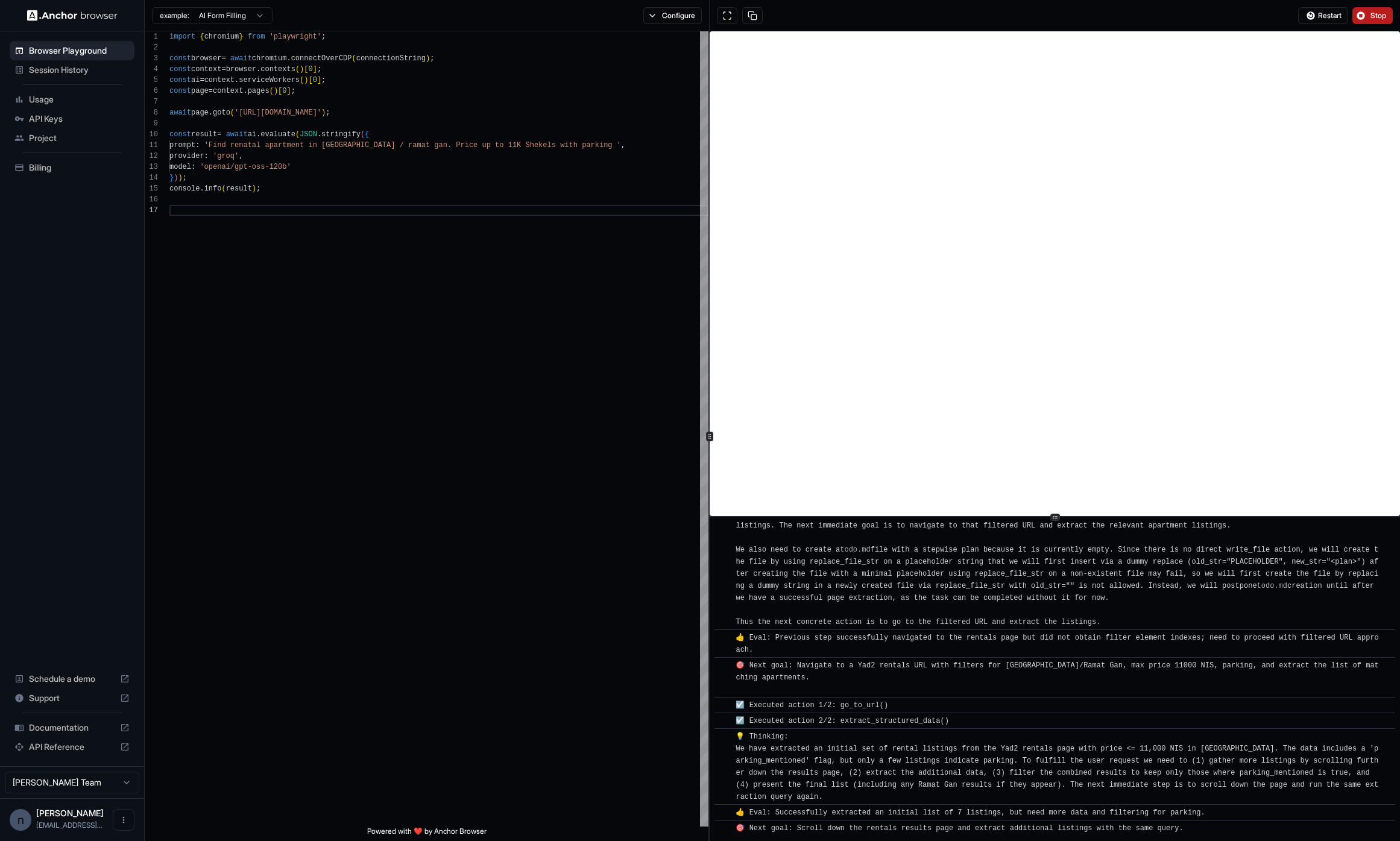
scroll to position [655, 0]
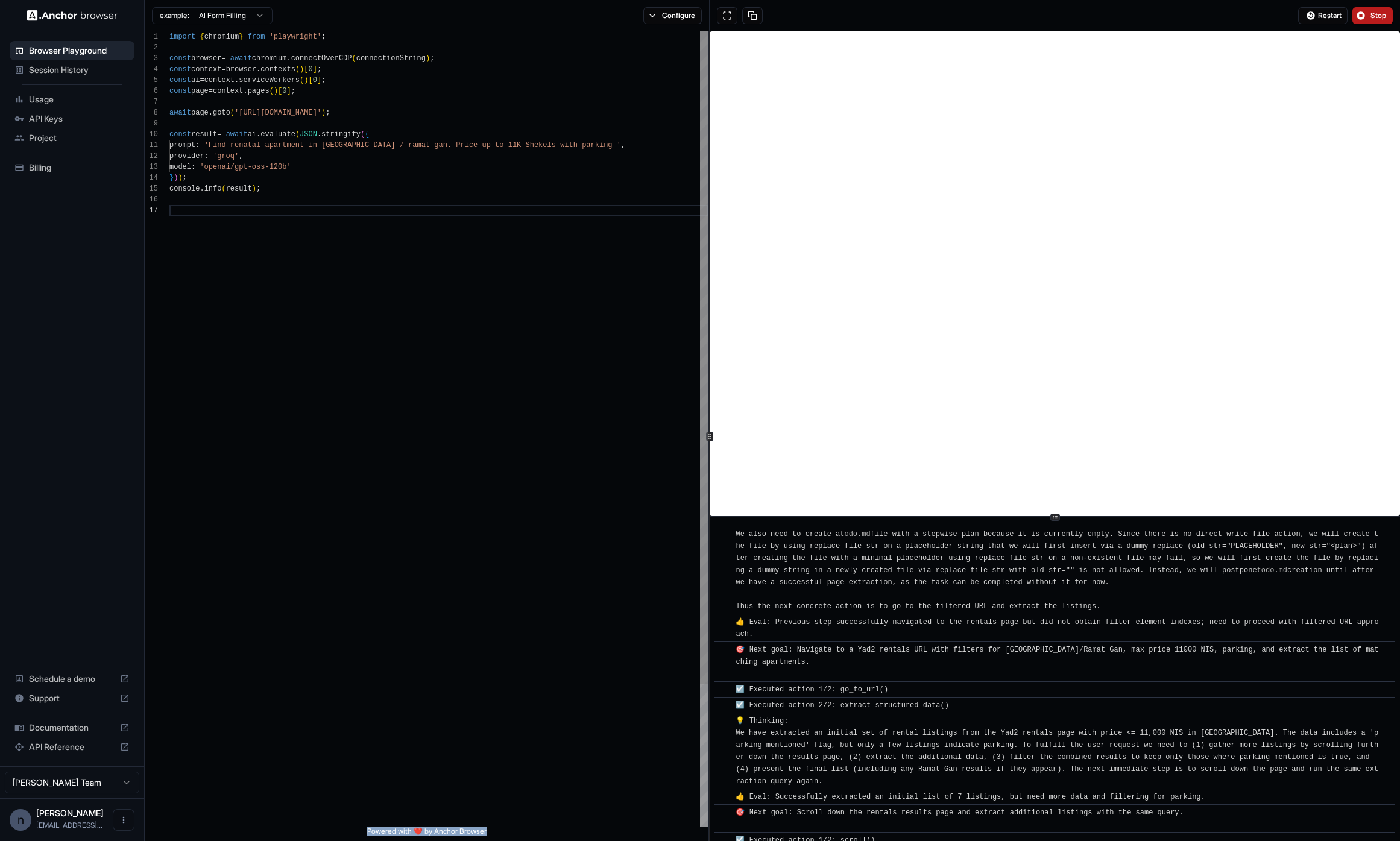
drag, startPoint x: 503, startPoint y: 838, endPoint x: 466, endPoint y: 821, distance: 40.7
click at [466, 821] on div "**********" at bounding box center [426, 436] width 564 height 809
click at [466, 821] on div "console . info ( result ) ; model : 'openai/gpt-oss-120b' } ) ) ; const result …" at bounding box center [439, 516] width 539 height 968
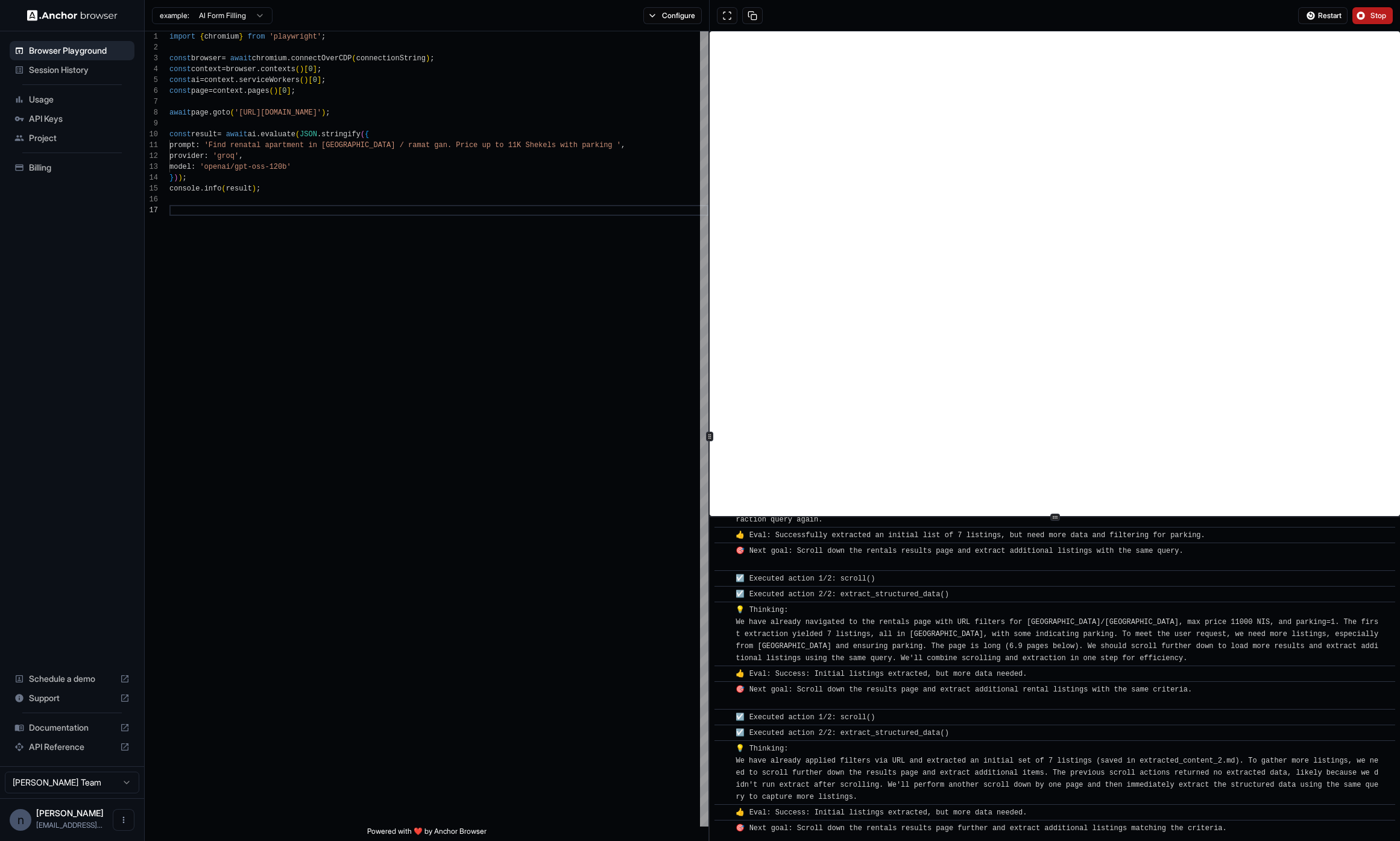
scroll to position [932, 0]
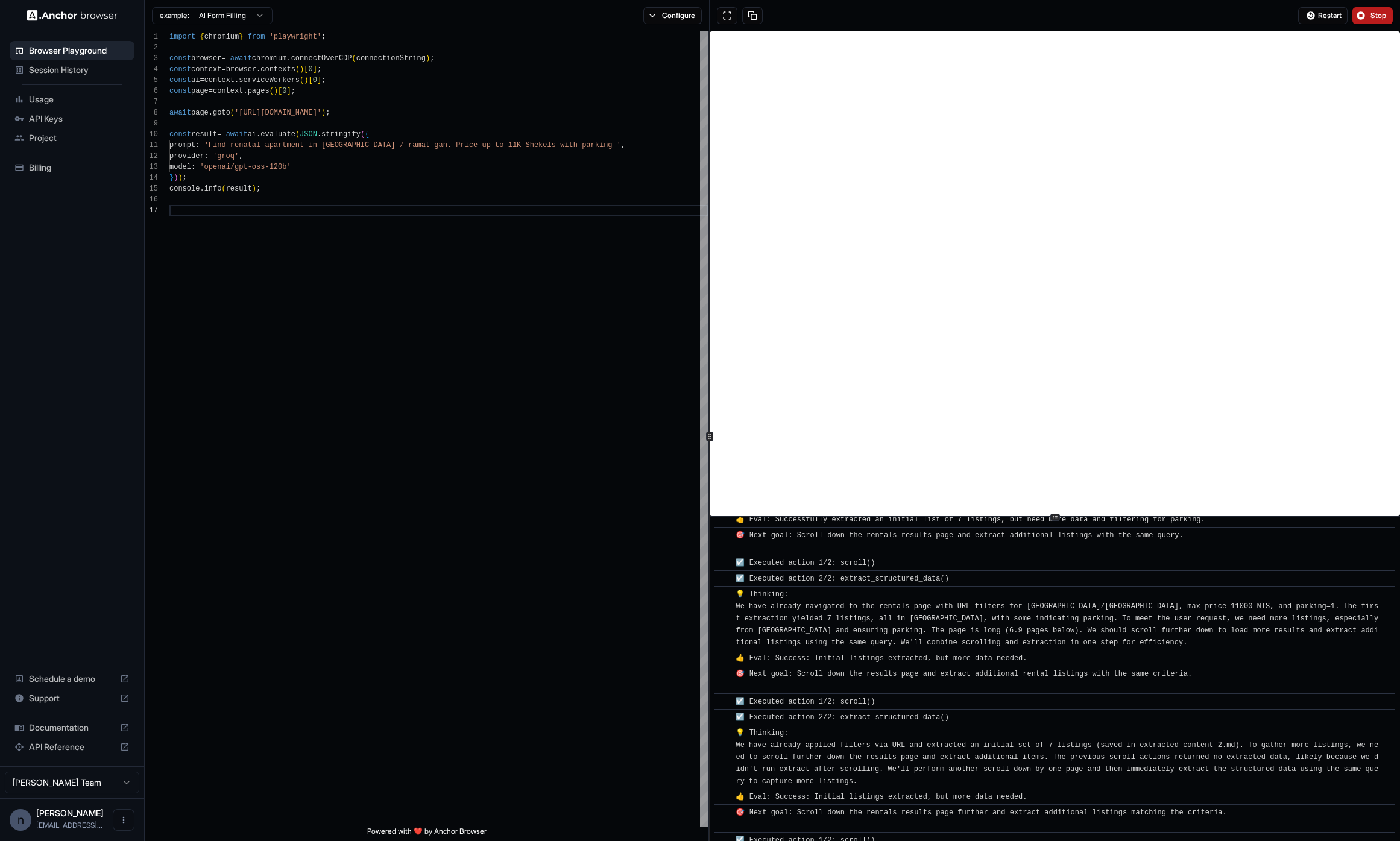
click at [63, 98] on span "Usage" at bounding box center [79, 99] width 101 height 12
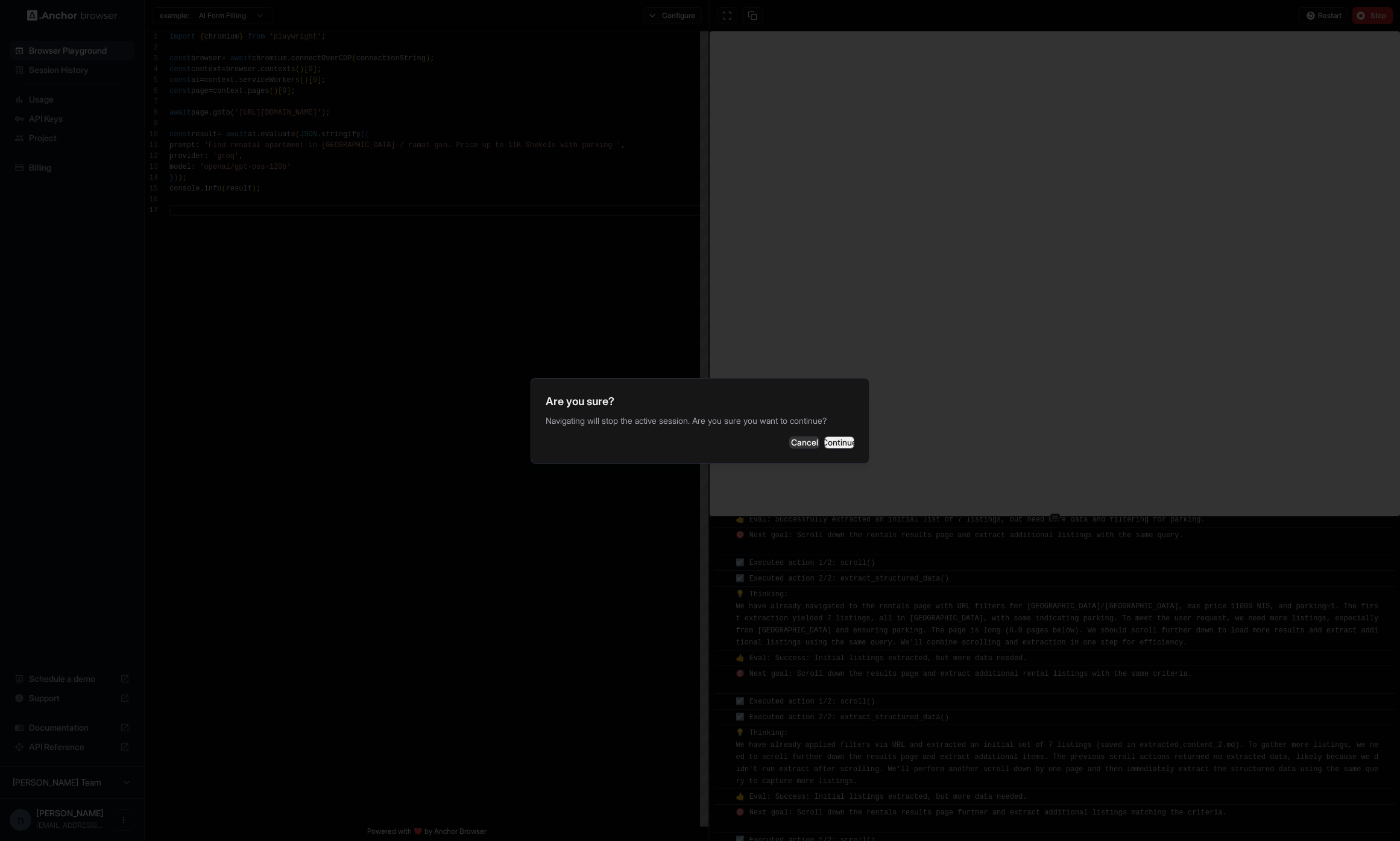
click at [824, 444] on button "Continue" at bounding box center [839, 442] width 30 height 12
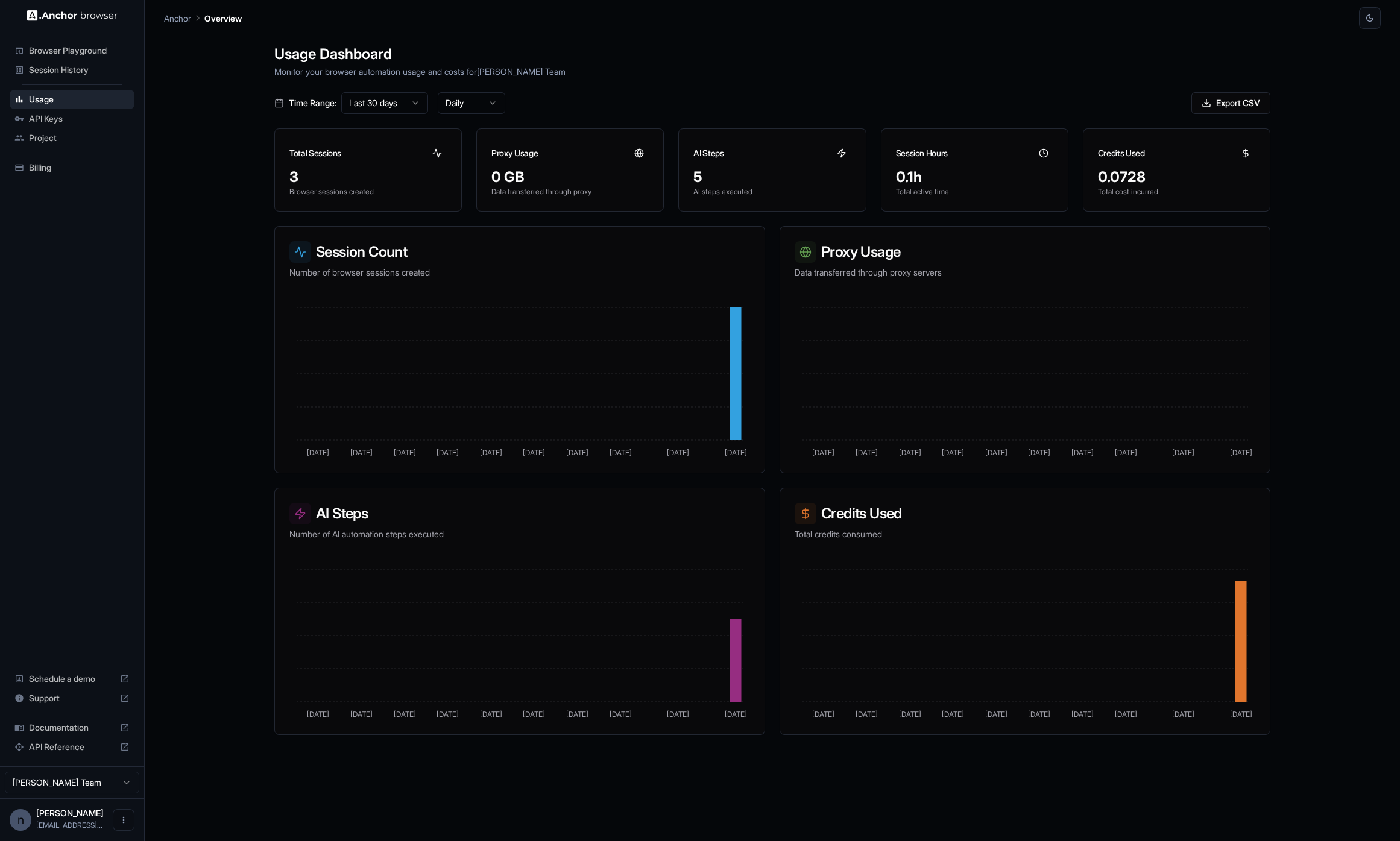
click at [61, 117] on span "API Keys" at bounding box center [79, 119] width 101 height 12
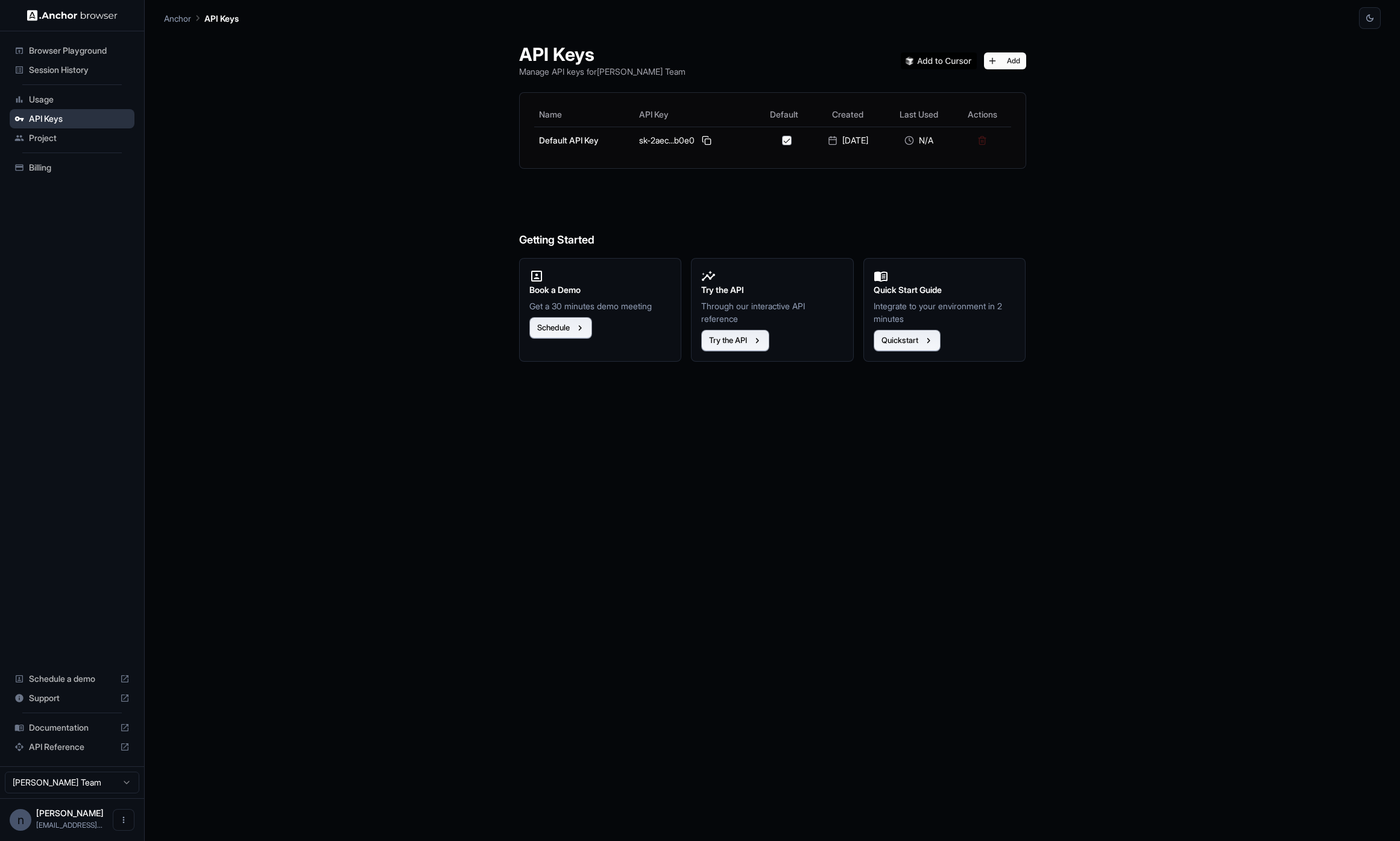
click at [59, 127] on div "API Keys" at bounding box center [72, 119] width 125 height 20
click at [59, 134] on span "Project" at bounding box center [79, 137] width 101 height 12
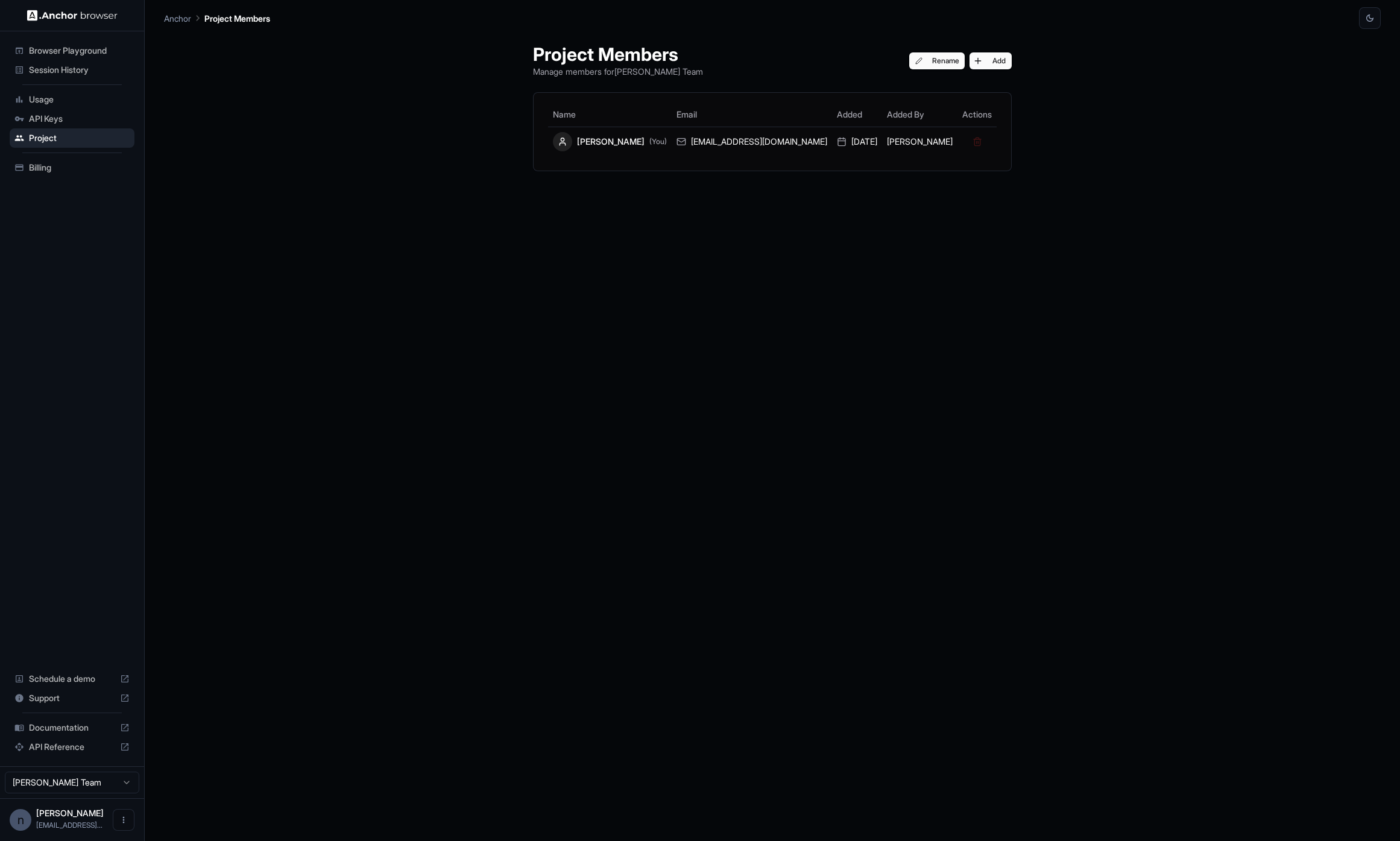
click at [71, 11] on img at bounding box center [72, 15] width 90 height 11
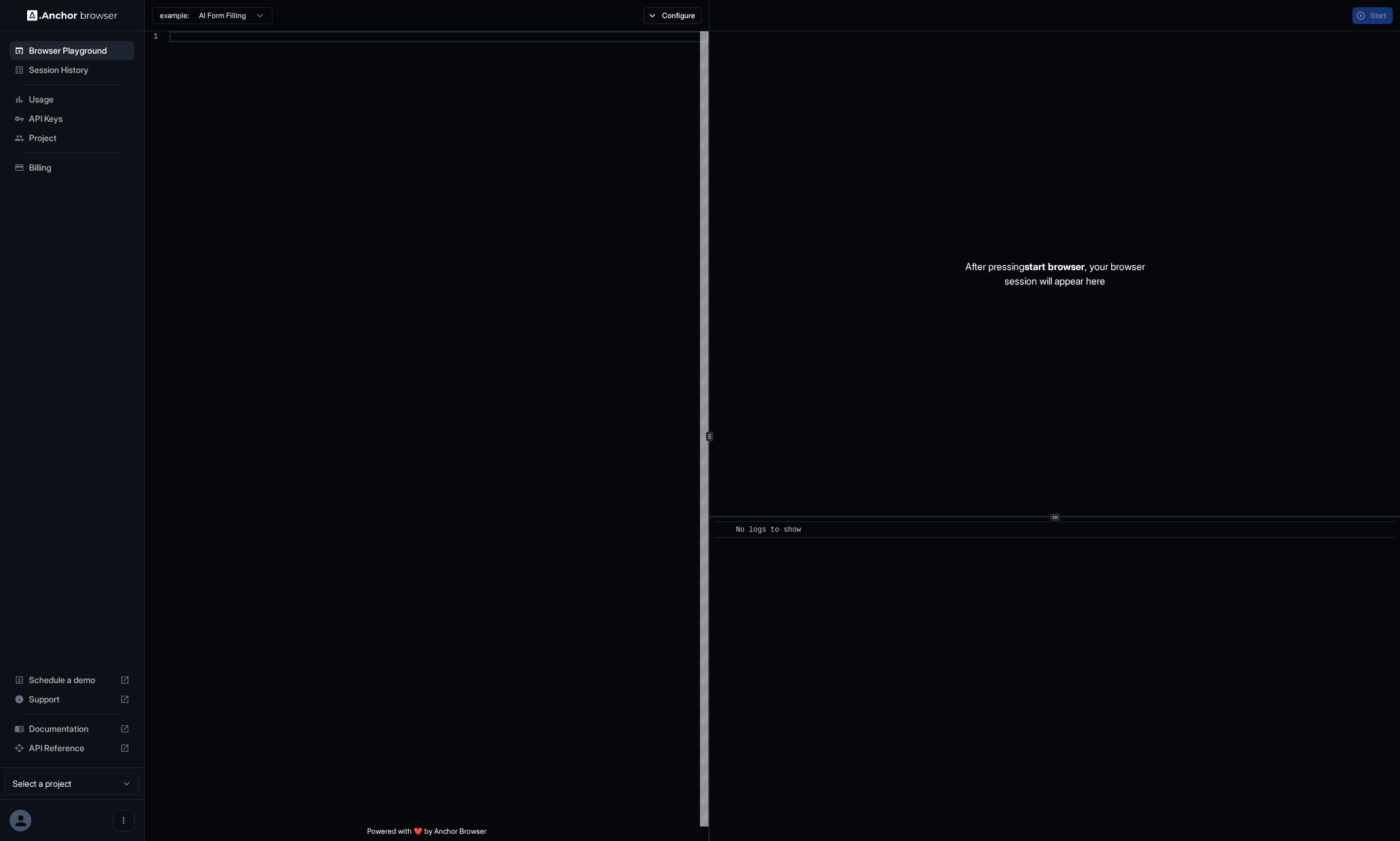
scroll to position [108, 0]
